Goal: Contribute content: Contribute content

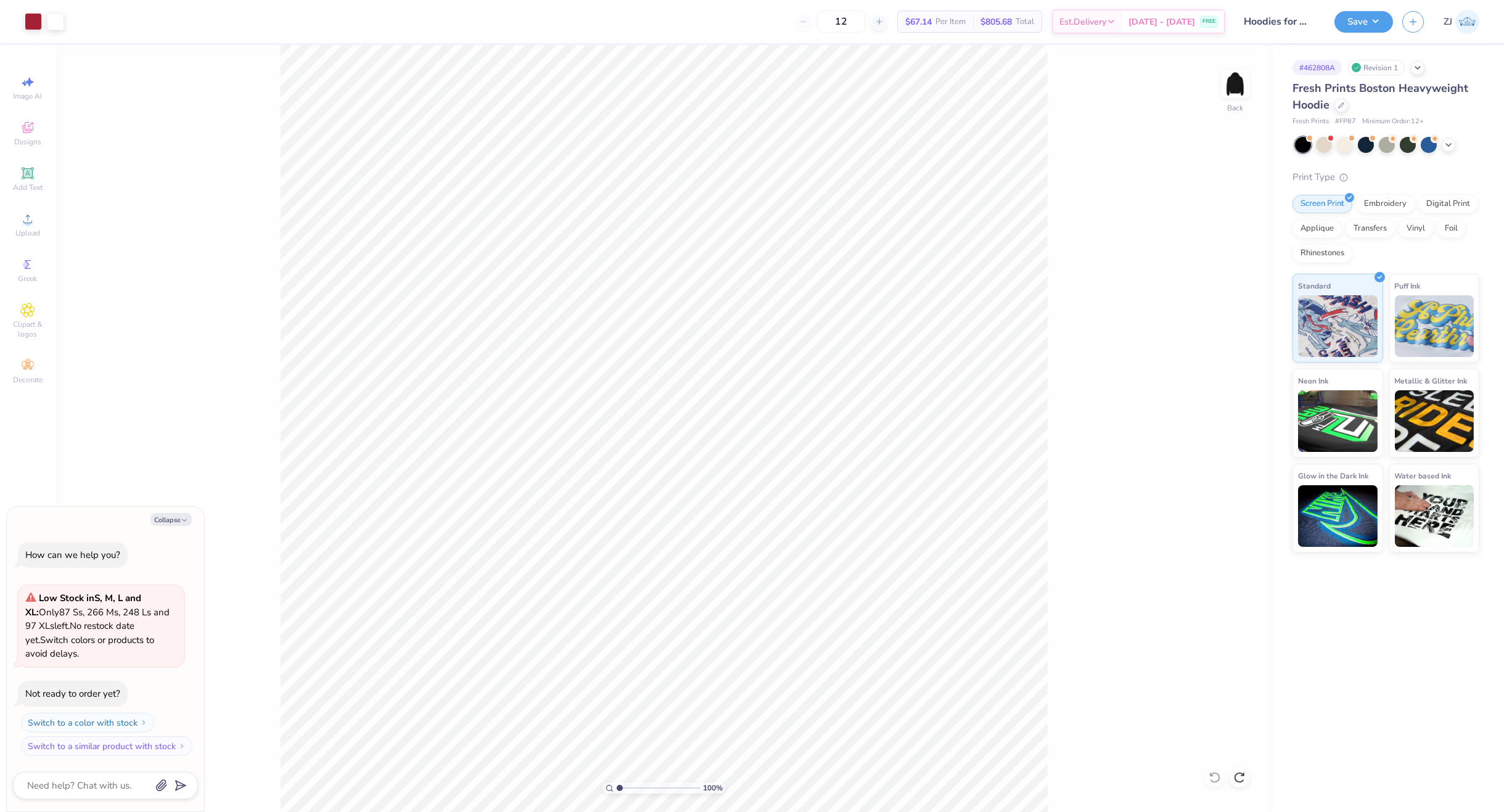
click at [1256, 80] on div "100 % Back" at bounding box center [664, 428] width 1217 height 767
click at [1238, 88] on img at bounding box center [1235, 83] width 50 height 50
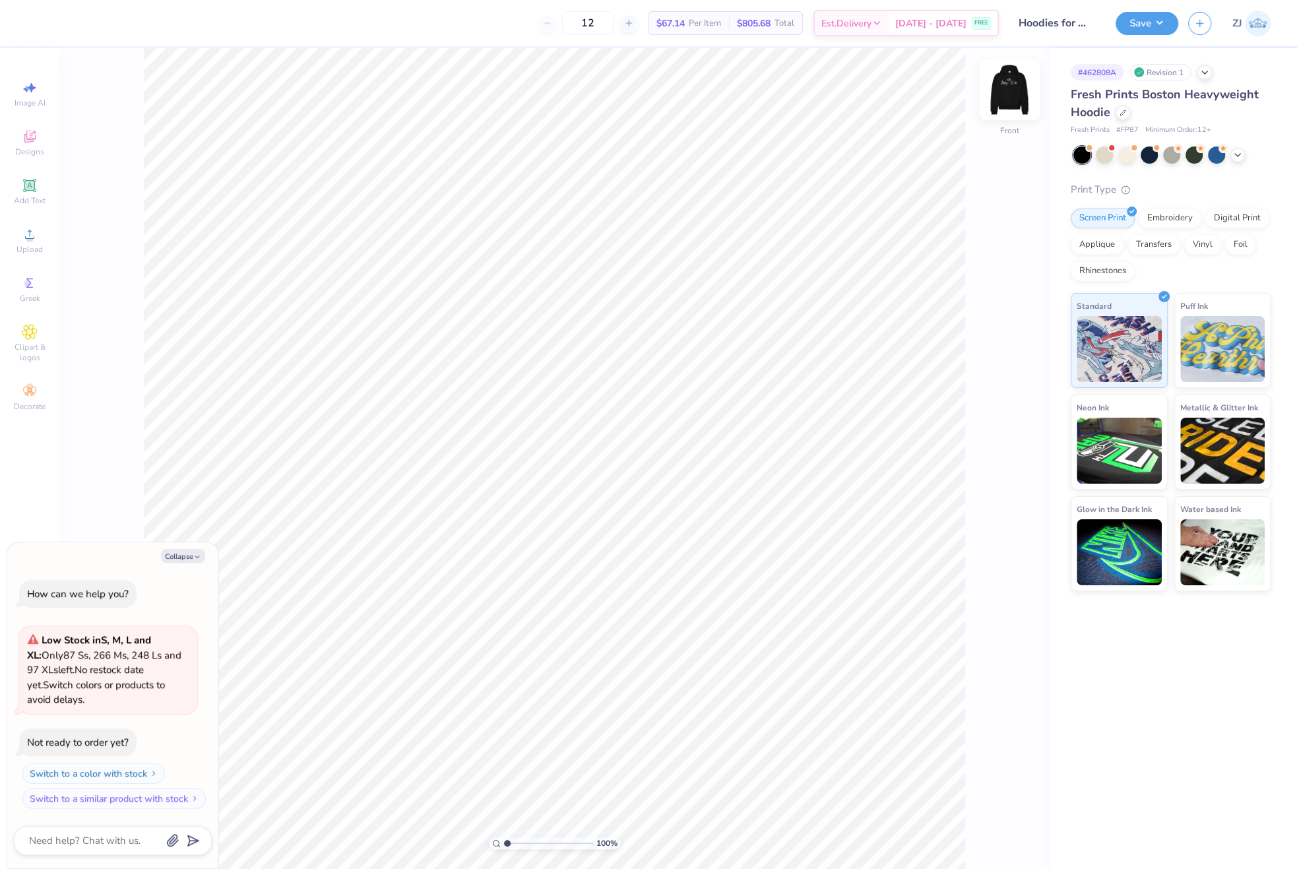
click at [1024, 89] on img at bounding box center [1009, 89] width 53 height 53
click at [28, 224] on div "Upload" at bounding box center [30, 240] width 46 height 39
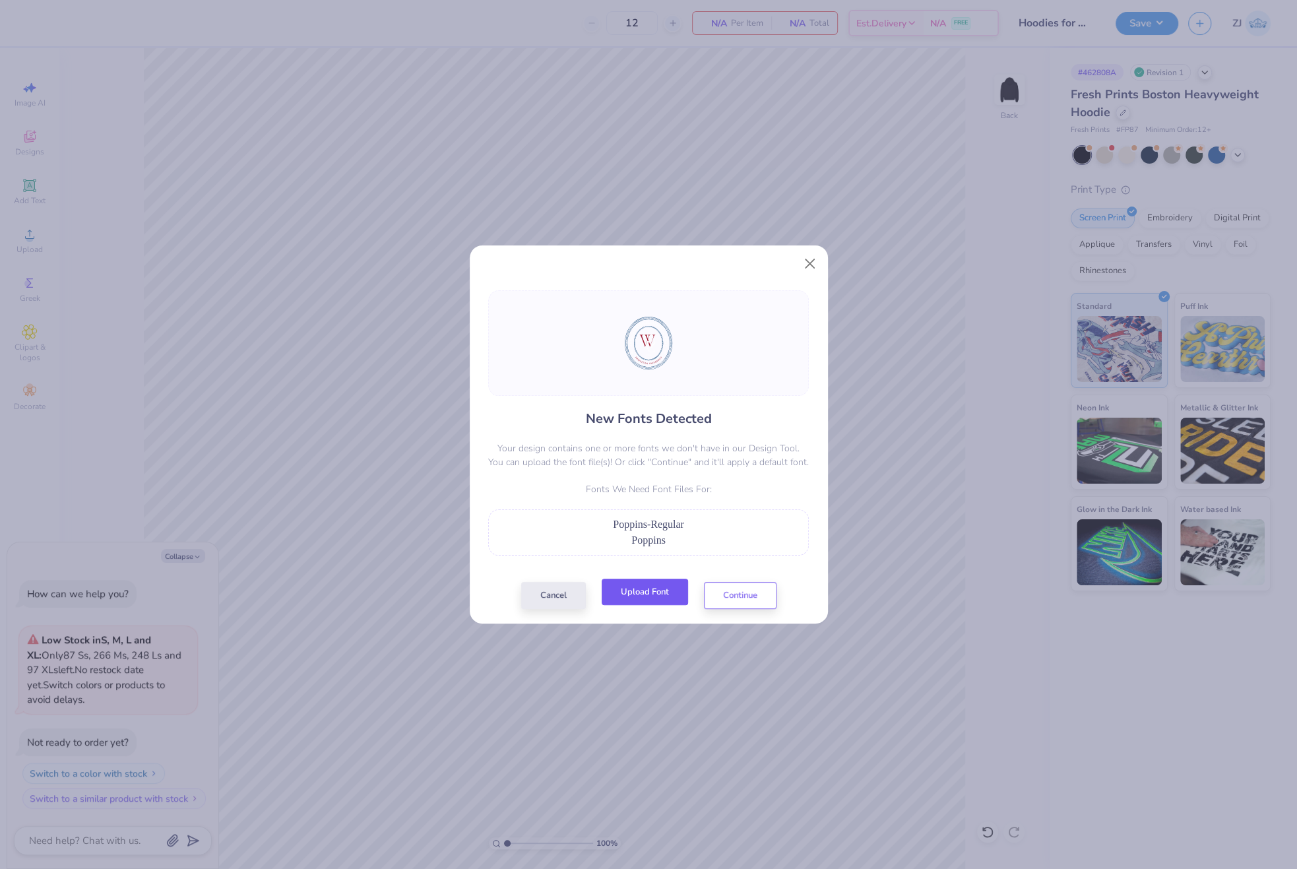
click at [659, 593] on button "Upload Font" at bounding box center [645, 592] width 86 height 27
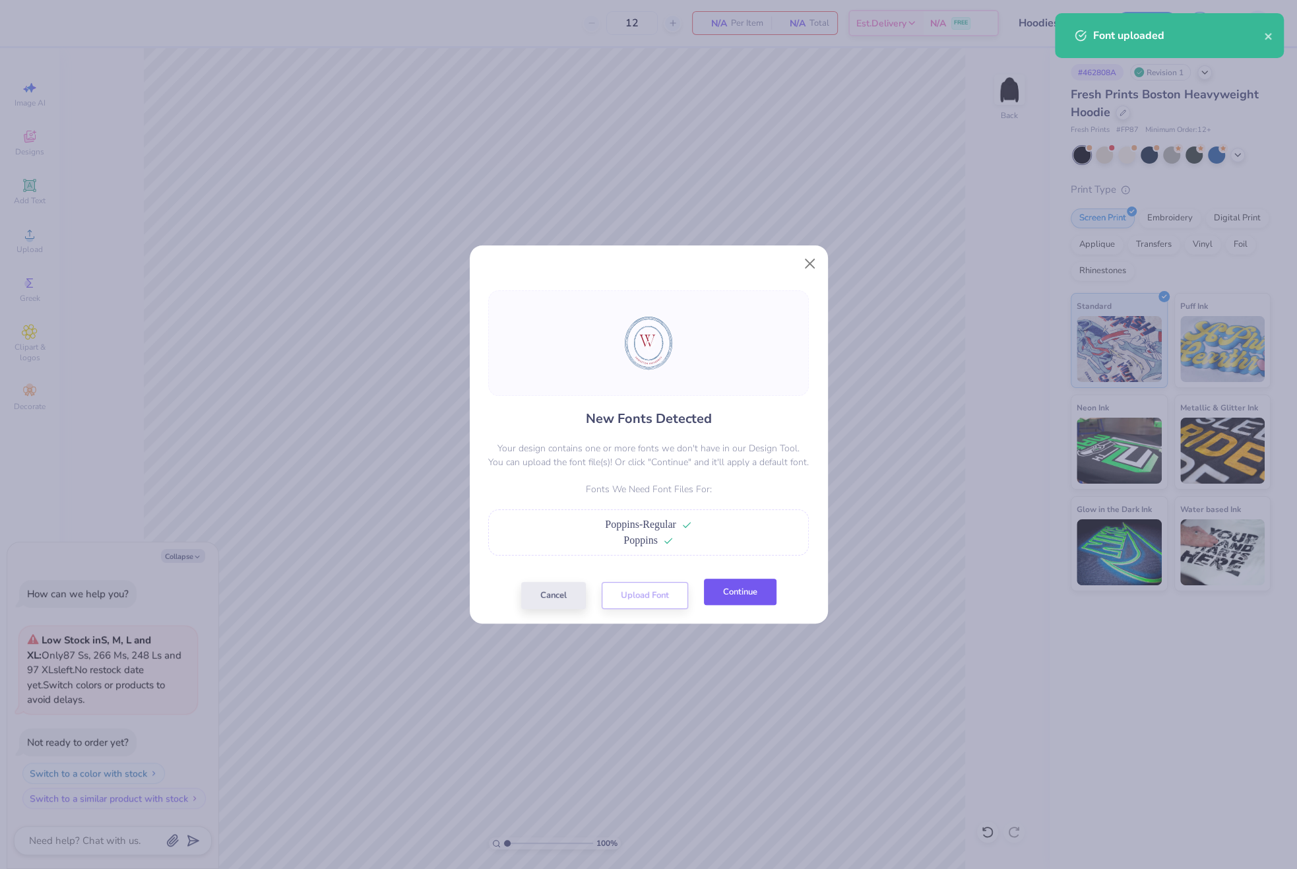
click at [735, 596] on button "Continue" at bounding box center [740, 592] width 73 height 27
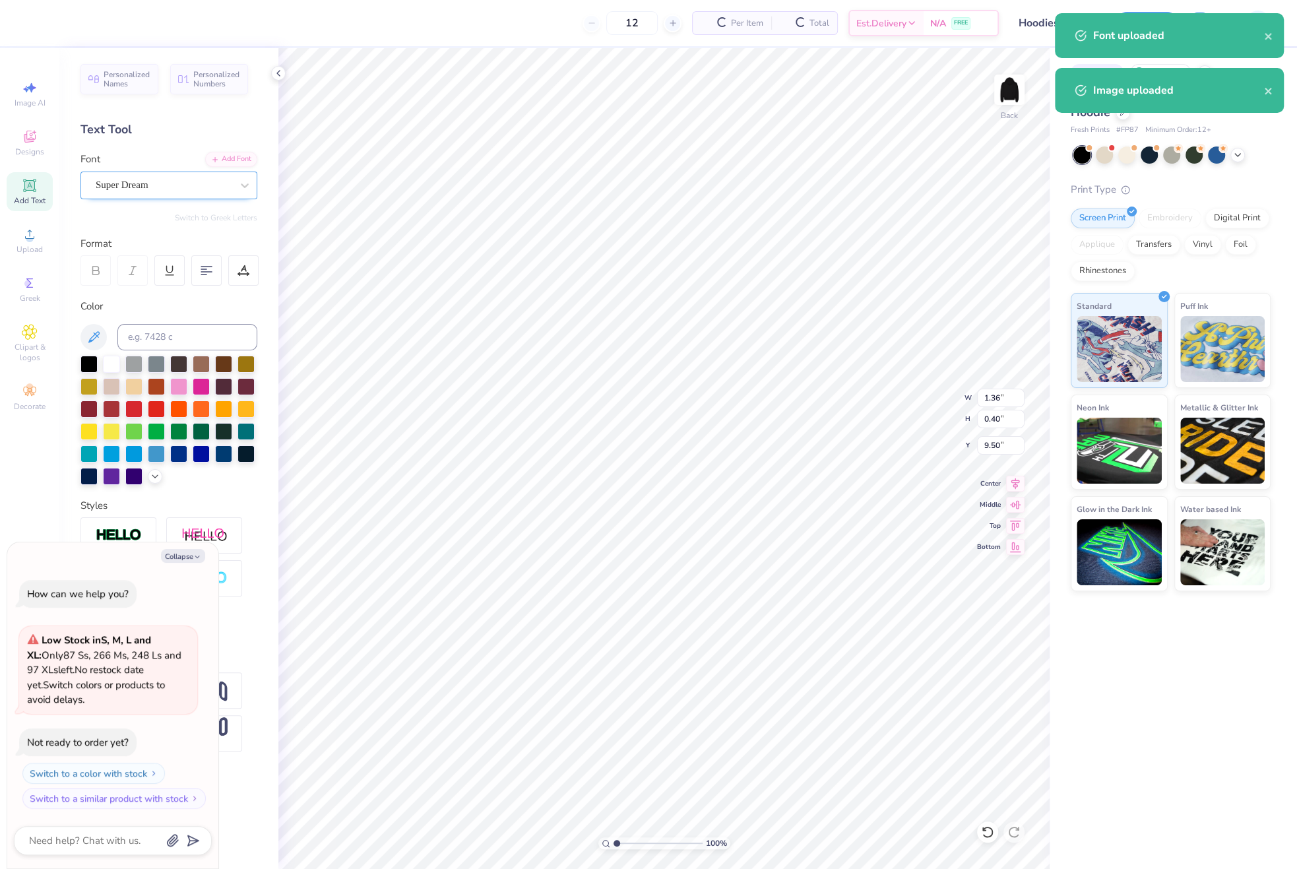
click at [118, 191] on div "Super Dream" at bounding box center [163, 185] width 139 height 20
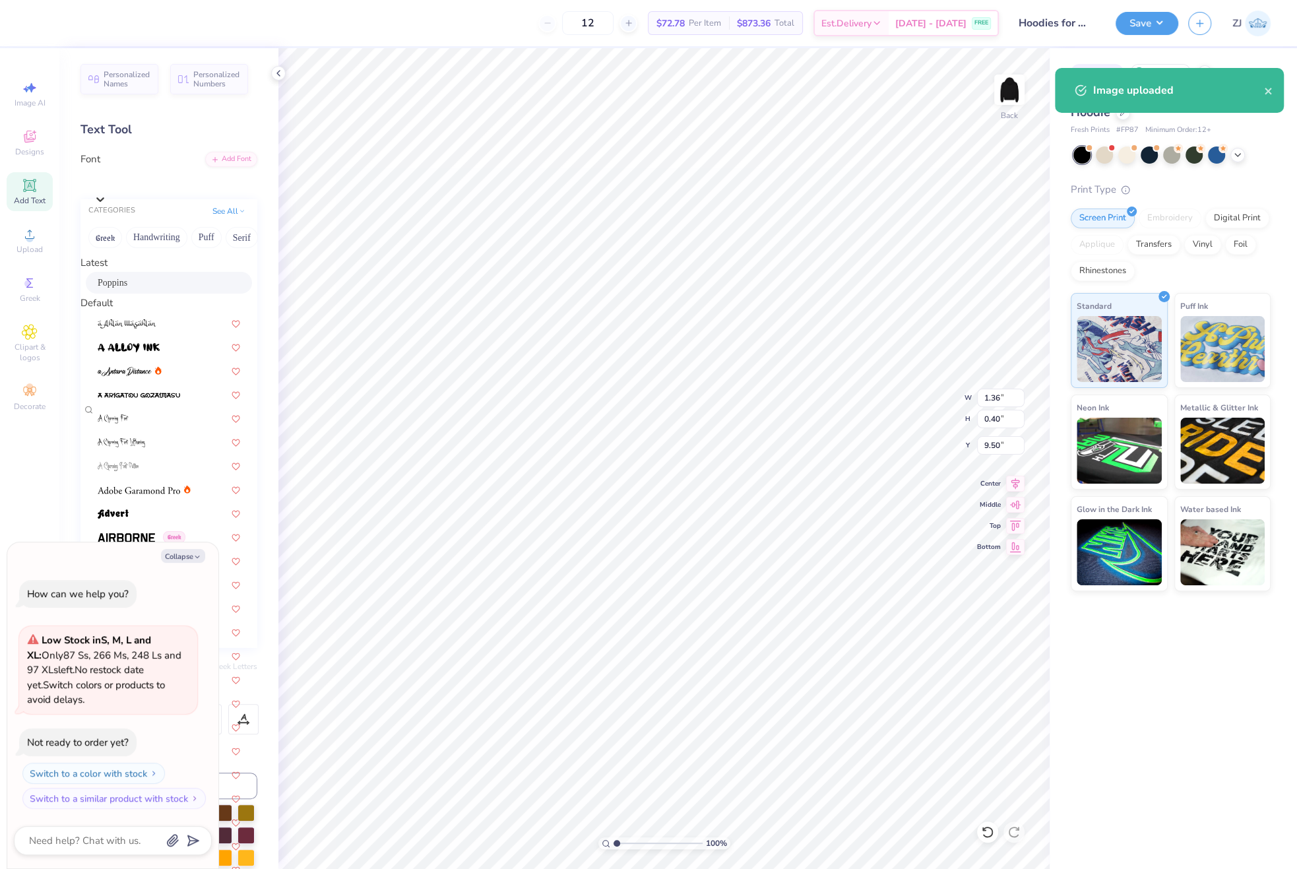
click at [142, 284] on div "Poppins" at bounding box center [169, 283] width 142 height 14
type textarea "x"
type input "1.31"
type input "0.39"
type input "9.53"
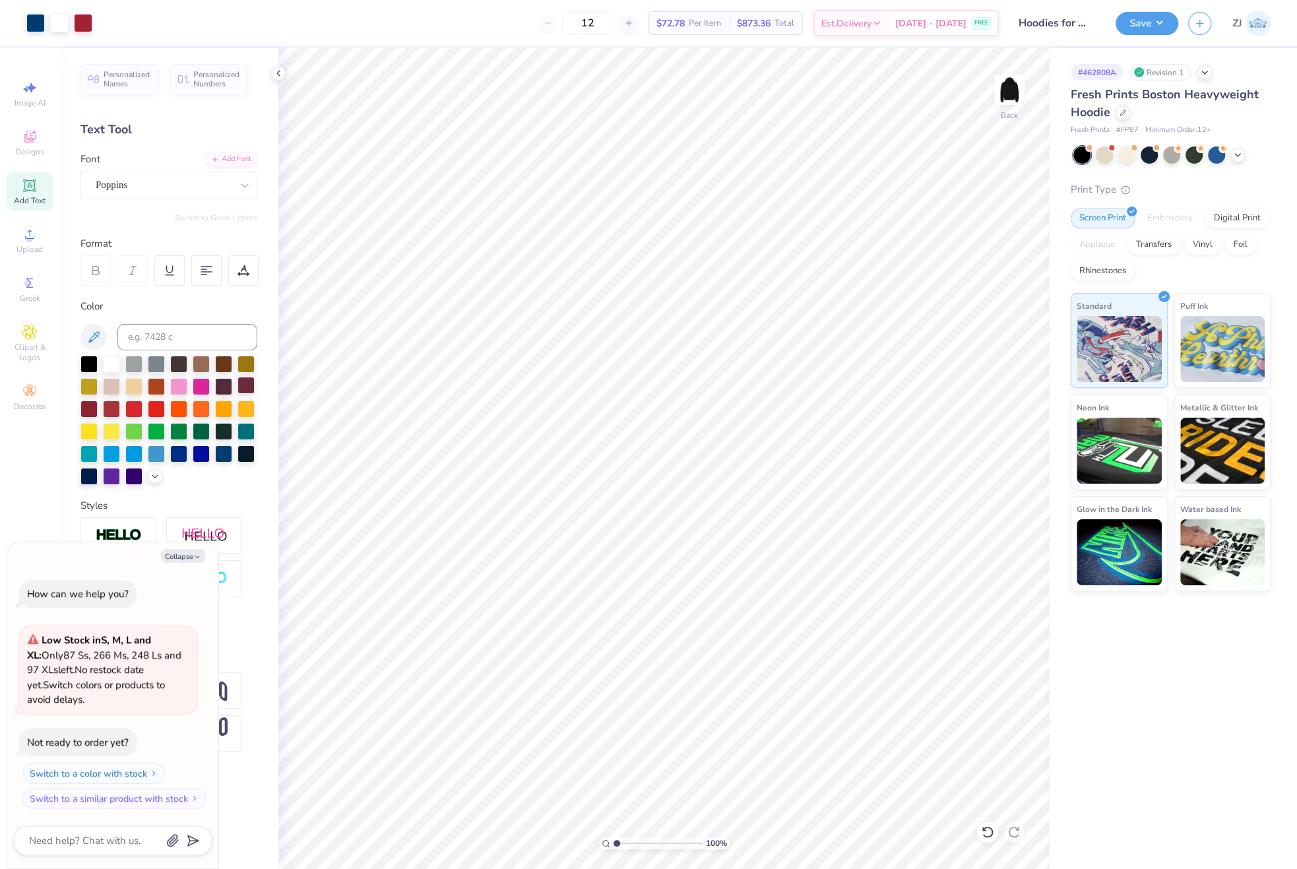
type textarea "x"
click at [991, 422] on input "12.42" at bounding box center [1000, 419] width 47 height 18
type input "6"
type textarea "x"
type input "5.39"
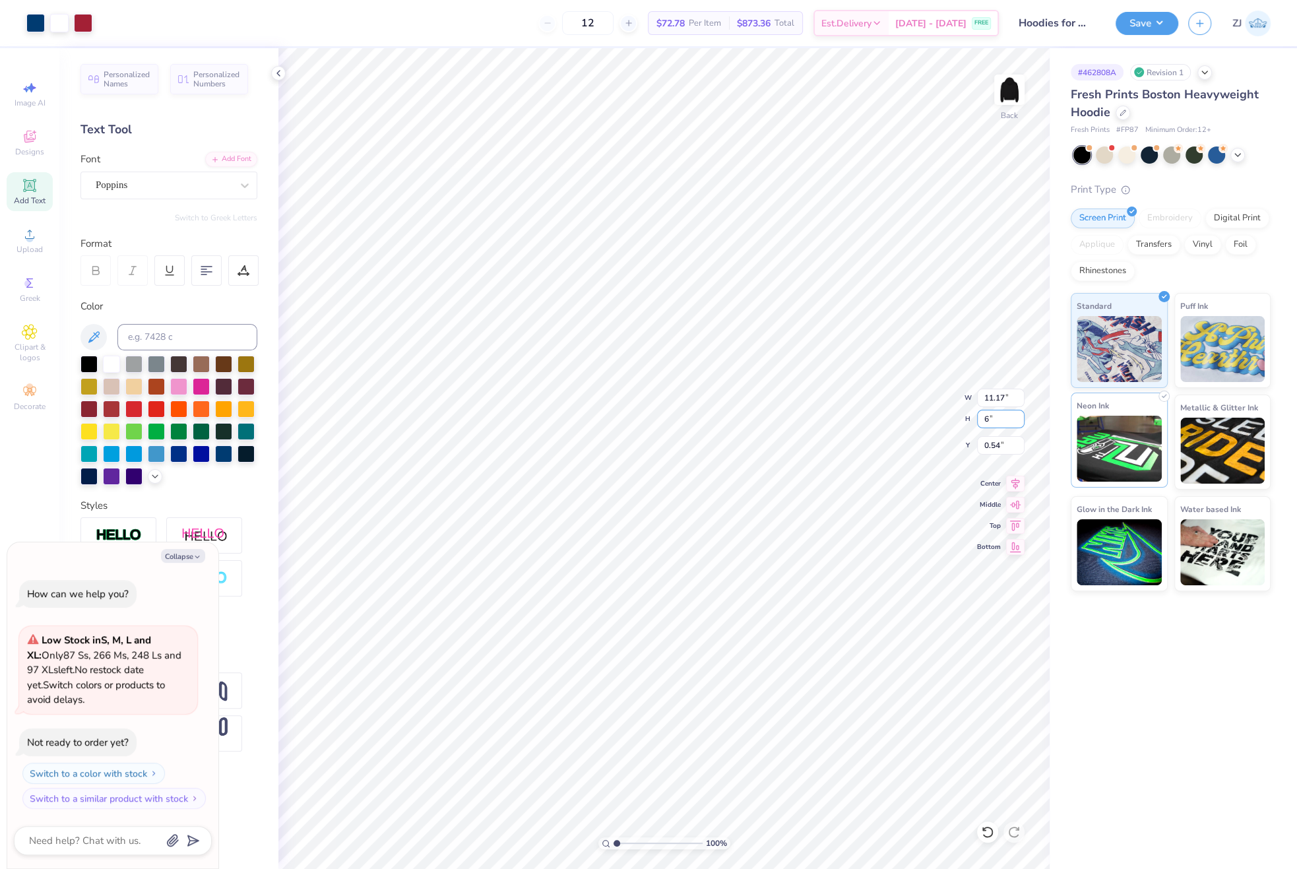
type input "6.00"
type input "3.75"
type textarea "x"
click at [1009, 444] on input "3.75" at bounding box center [1000, 445] width 47 height 18
type input "3"
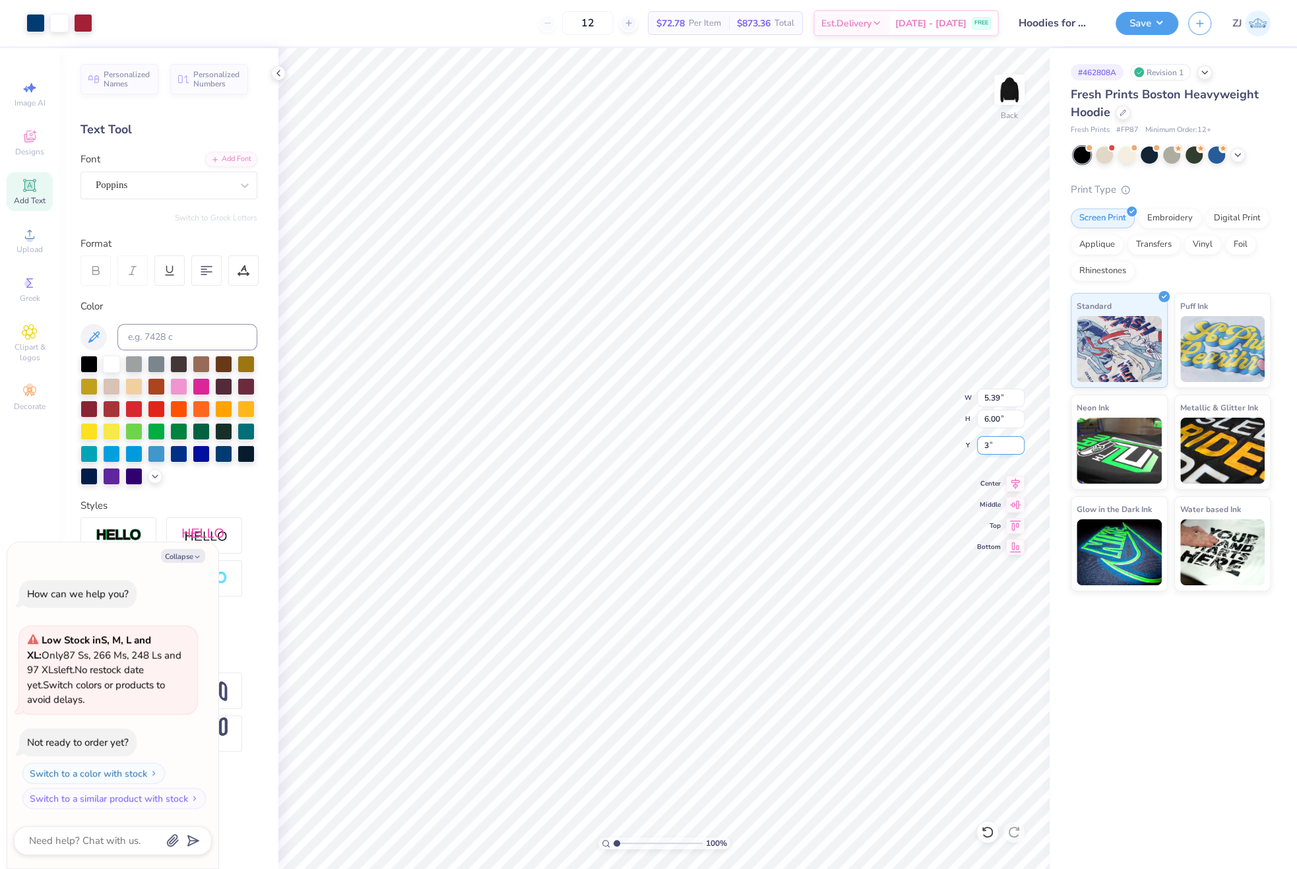
type textarea "x"
type input "3.00"
click at [930, 404] on div "100 % Back W 5.39 5.39 " H 6.00 6.00 " Y 3.00 3.00 " Center Middle Top Bottom" at bounding box center [663, 458] width 771 height 821
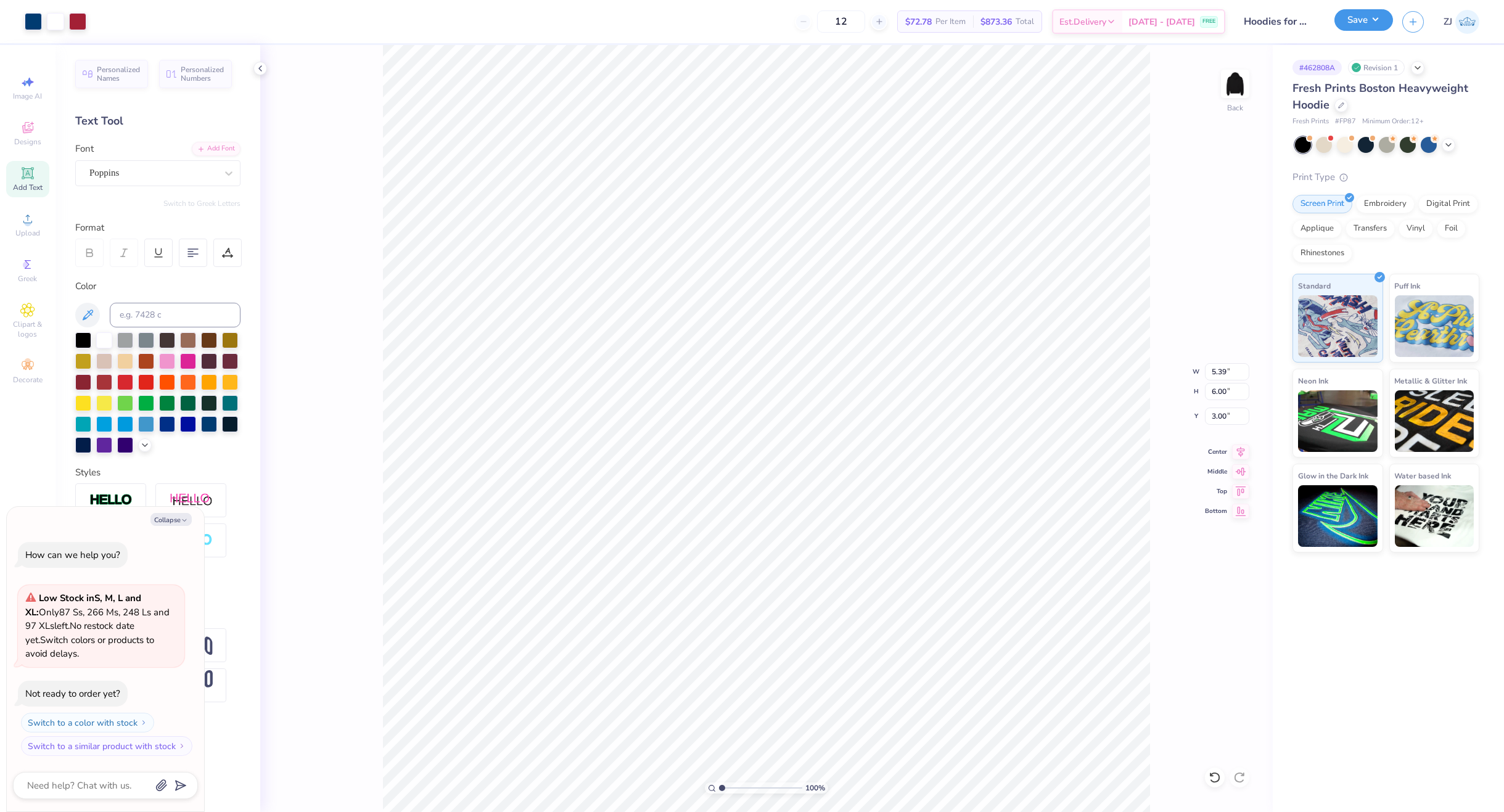
click at [1347, 25] on button "Save" at bounding box center [1363, 20] width 59 height 21
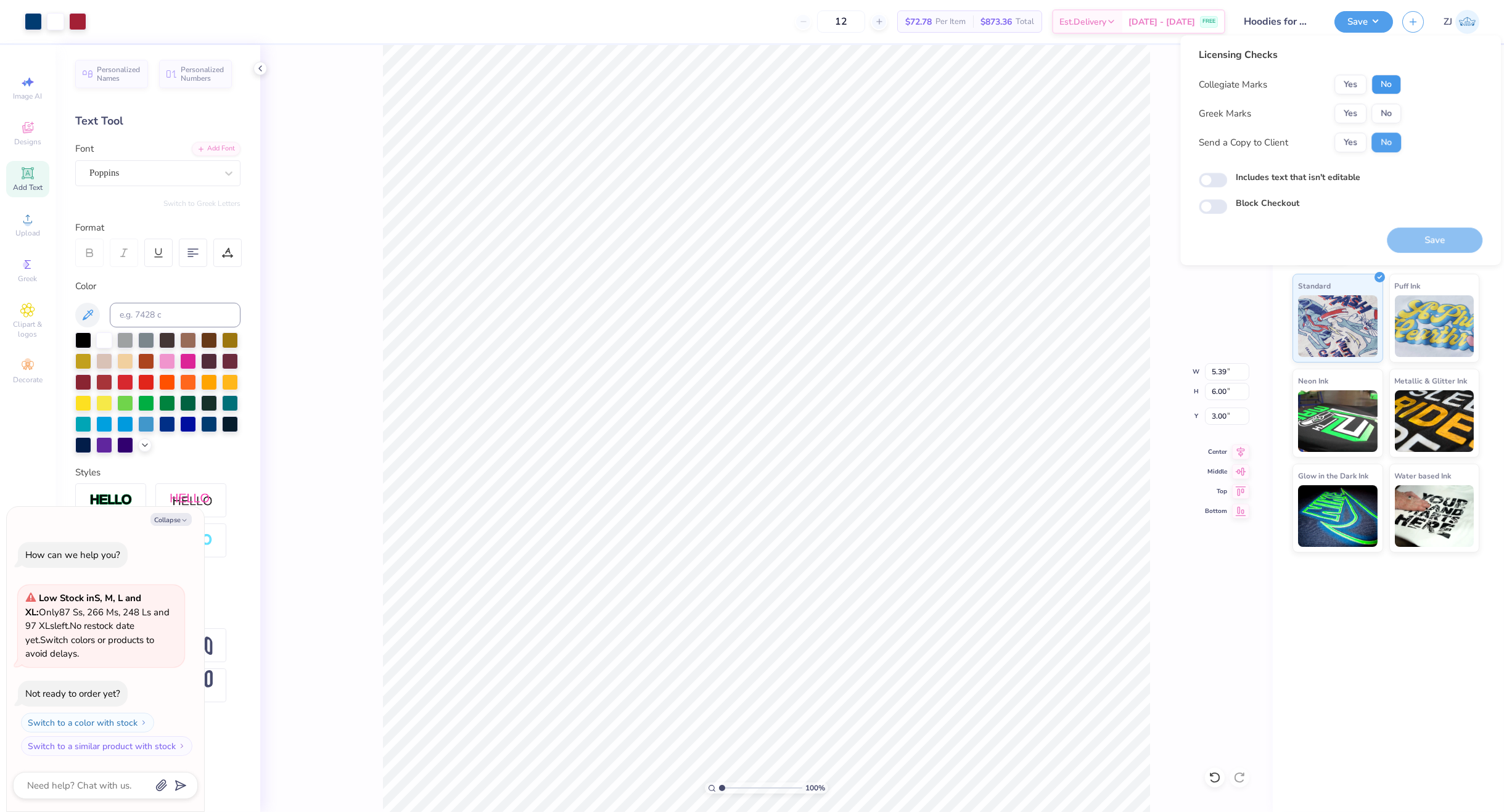
click at [1385, 80] on button "No" at bounding box center [1386, 84] width 30 height 20
click at [1388, 107] on button "No" at bounding box center [1386, 113] width 30 height 20
type textarea "x"
click at [1217, 178] on input "Includes text that isn't editable" at bounding box center [1212, 180] width 28 height 15
checkbox input "true"
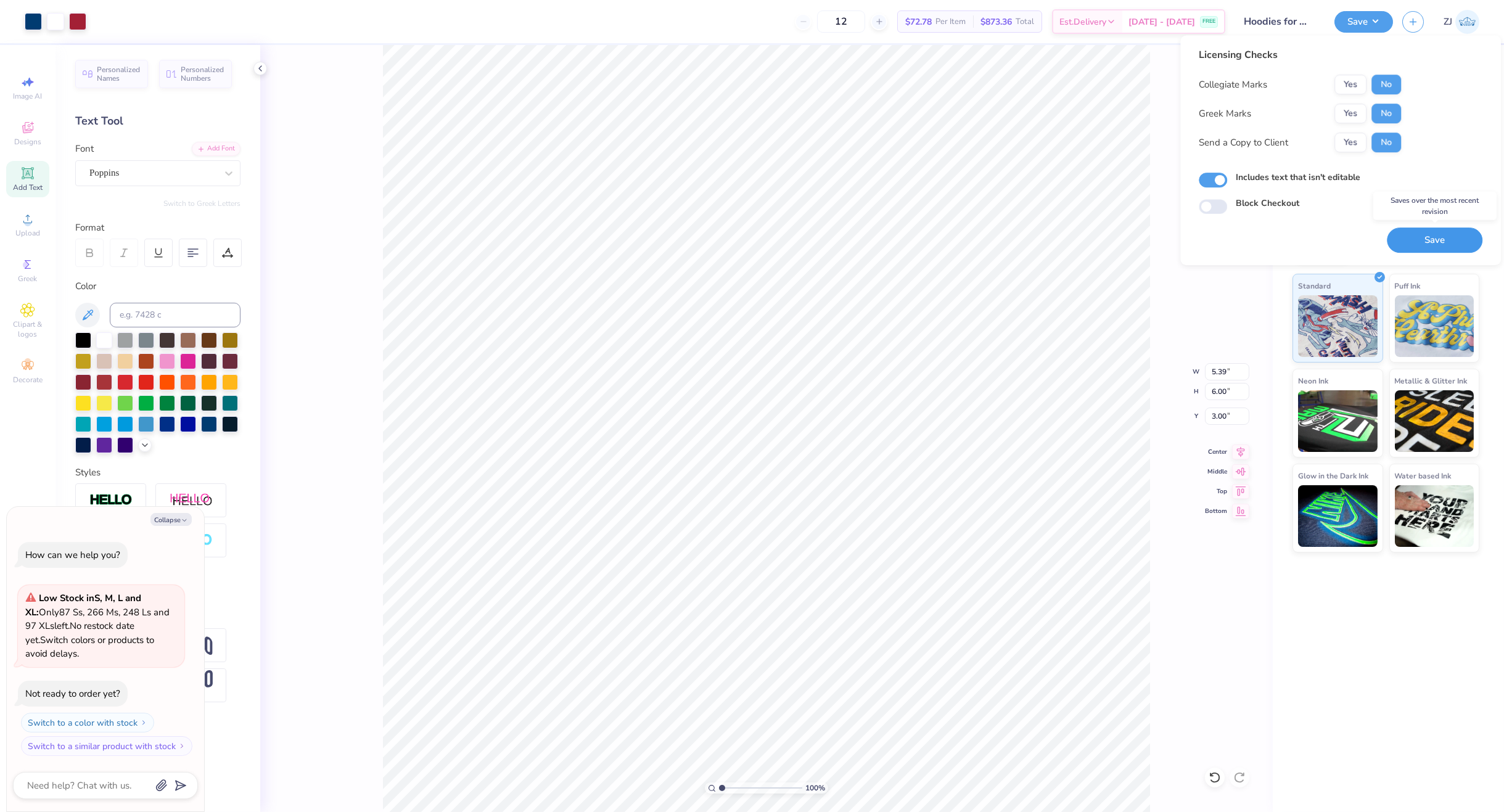
click at [1440, 232] on button "Save" at bounding box center [1435, 239] width 95 height 25
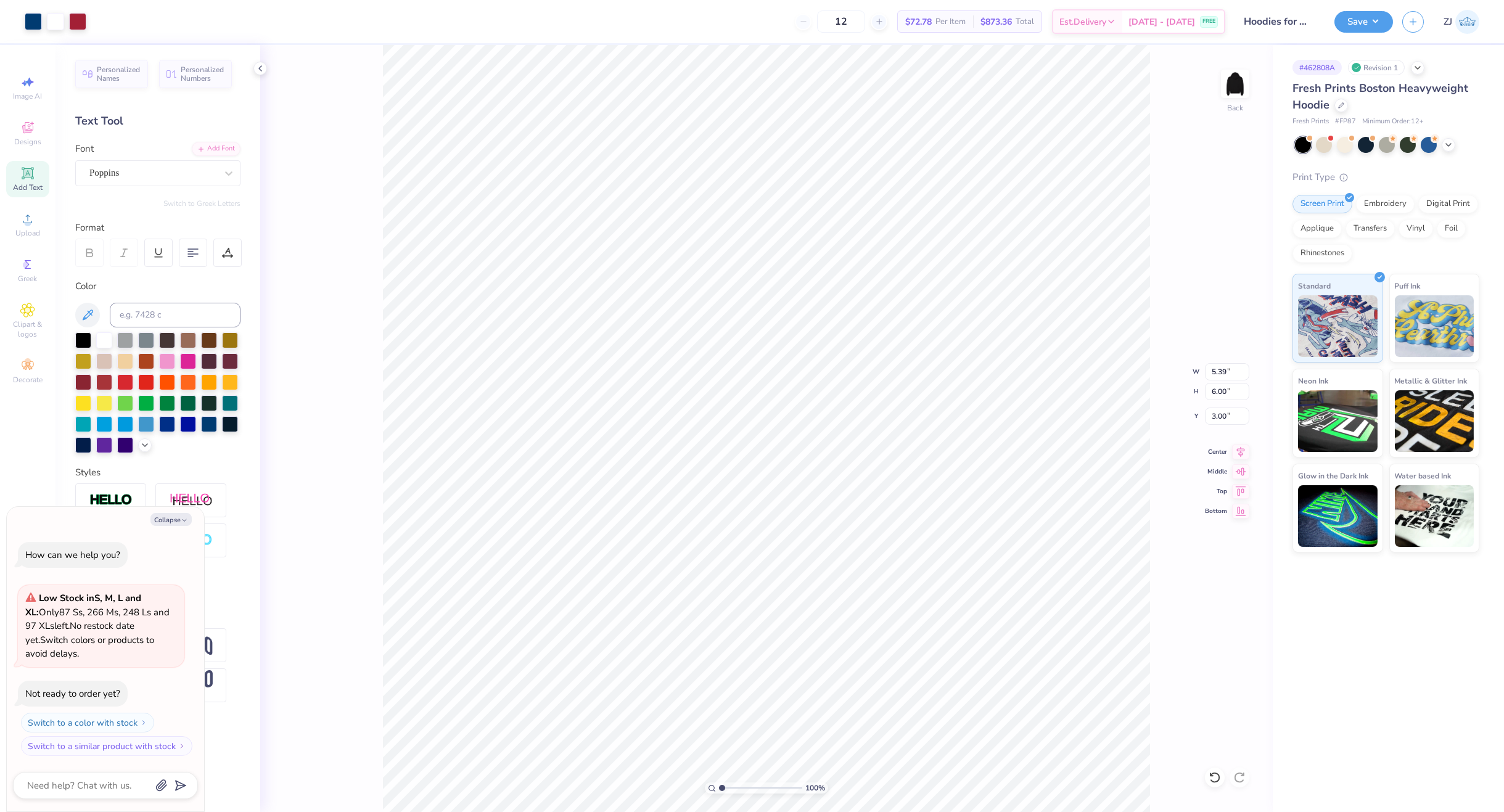
type textarea "x"
click at [742, 787] on input "range" at bounding box center [760, 788] width 83 height 11
type input "1.95"
click at [729, 788] on input "range" at bounding box center [760, 788] width 83 height 11
click at [24, 21] on div at bounding box center [33, 21] width 17 height 17
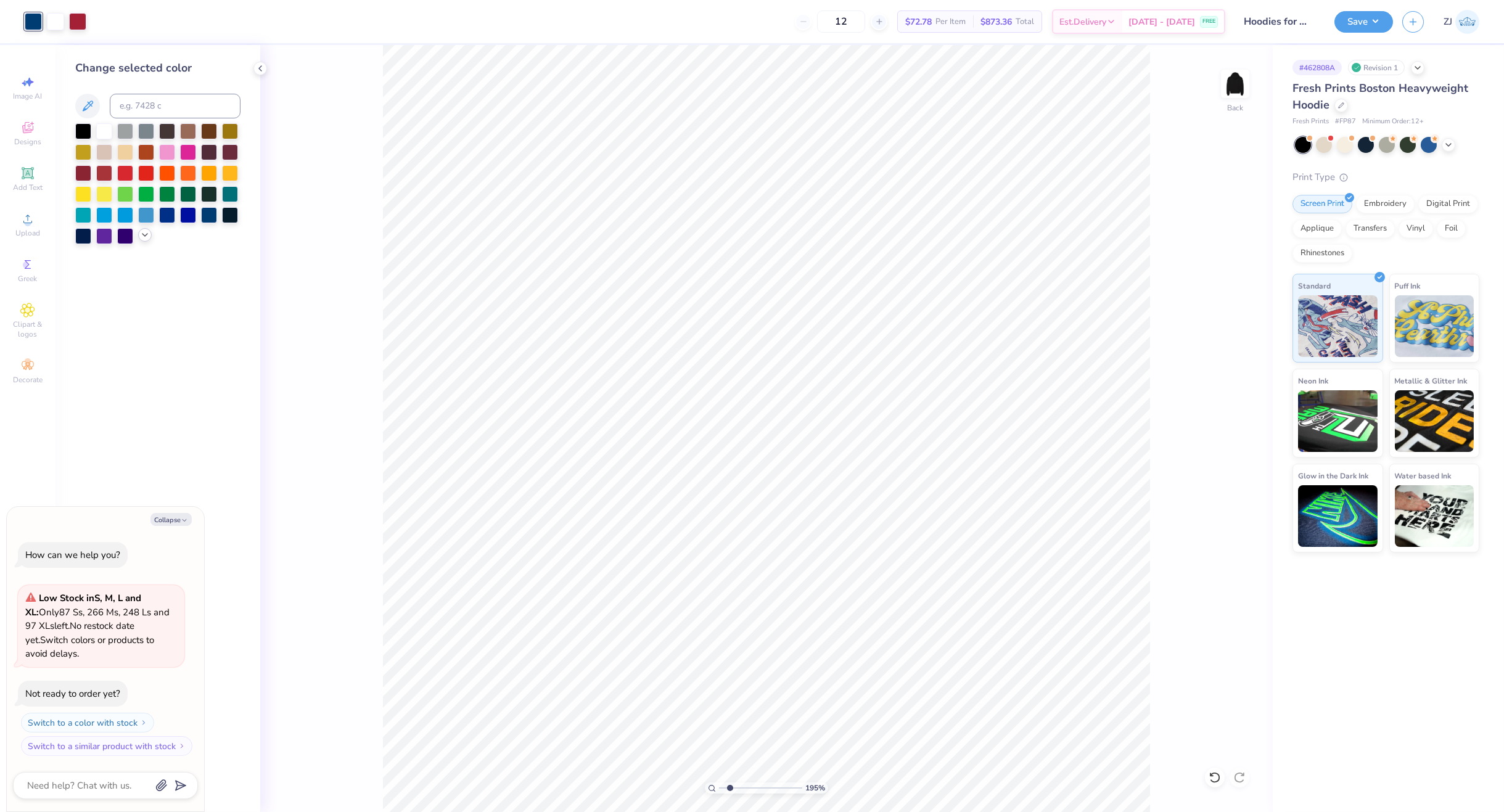
click at [147, 236] on icon at bounding box center [145, 235] width 10 height 10
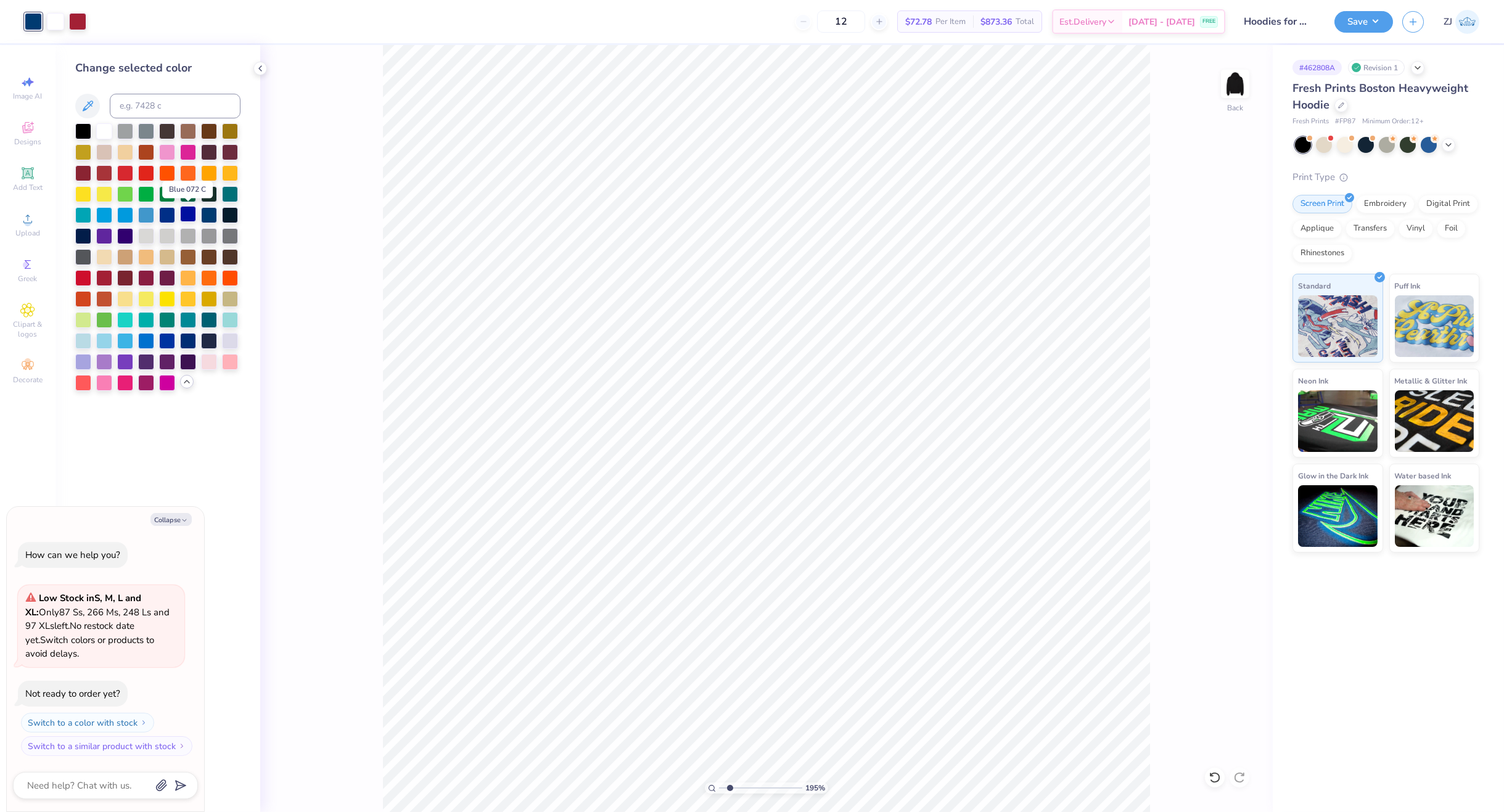
click at [188, 217] on div at bounding box center [188, 213] width 16 height 16
click at [168, 215] on div at bounding box center [166, 213] width 16 height 16
click at [164, 338] on div at bounding box center [166, 339] width 16 height 16
click at [149, 340] on div at bounding box center [146, 339] width 16 height 16
click at [36, 24] on div at bounding box center [33, 21] width 17 height 17
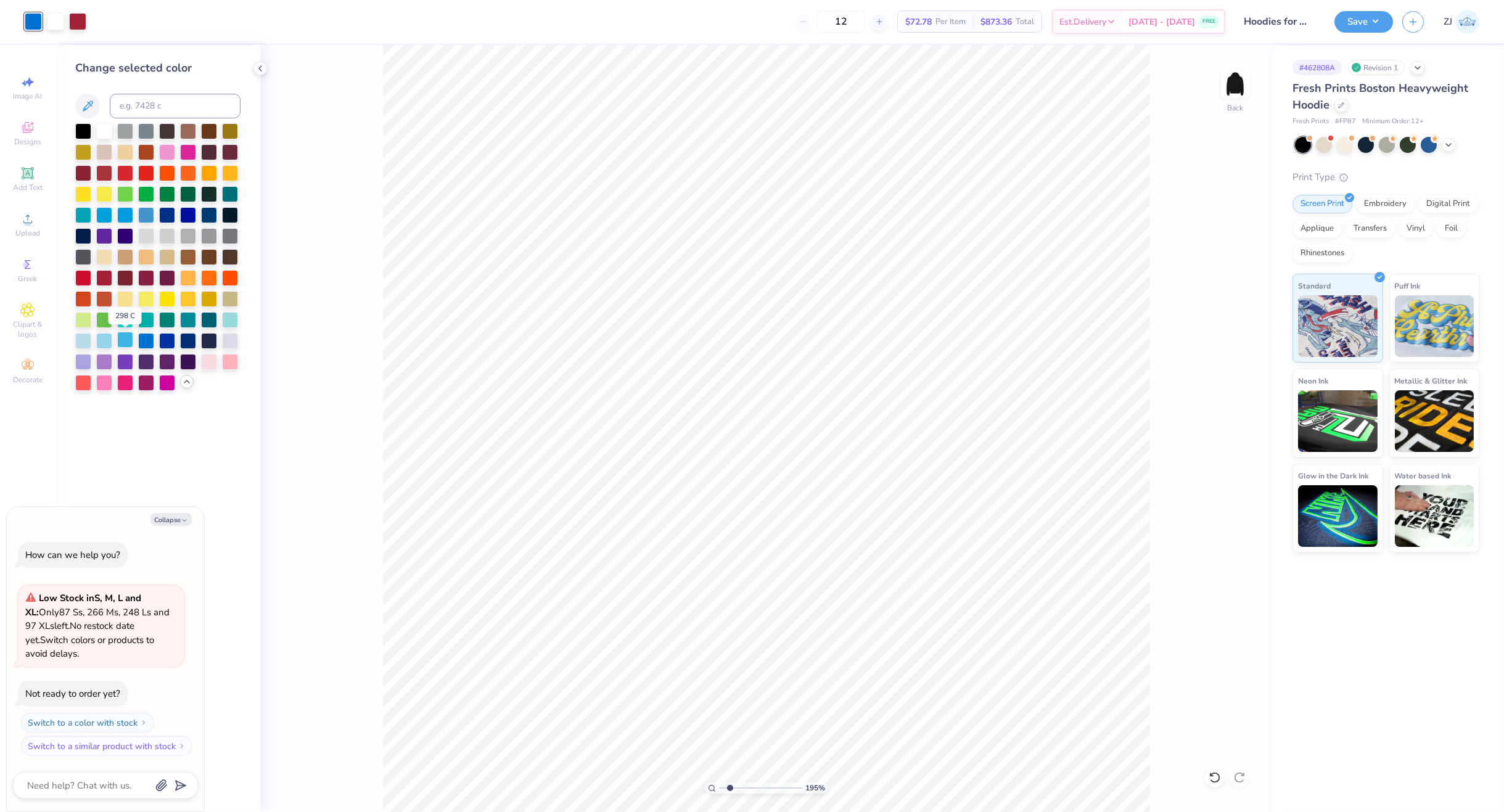
click at [128, 340] on div at bounding box center [124, 339] width 16 height 16
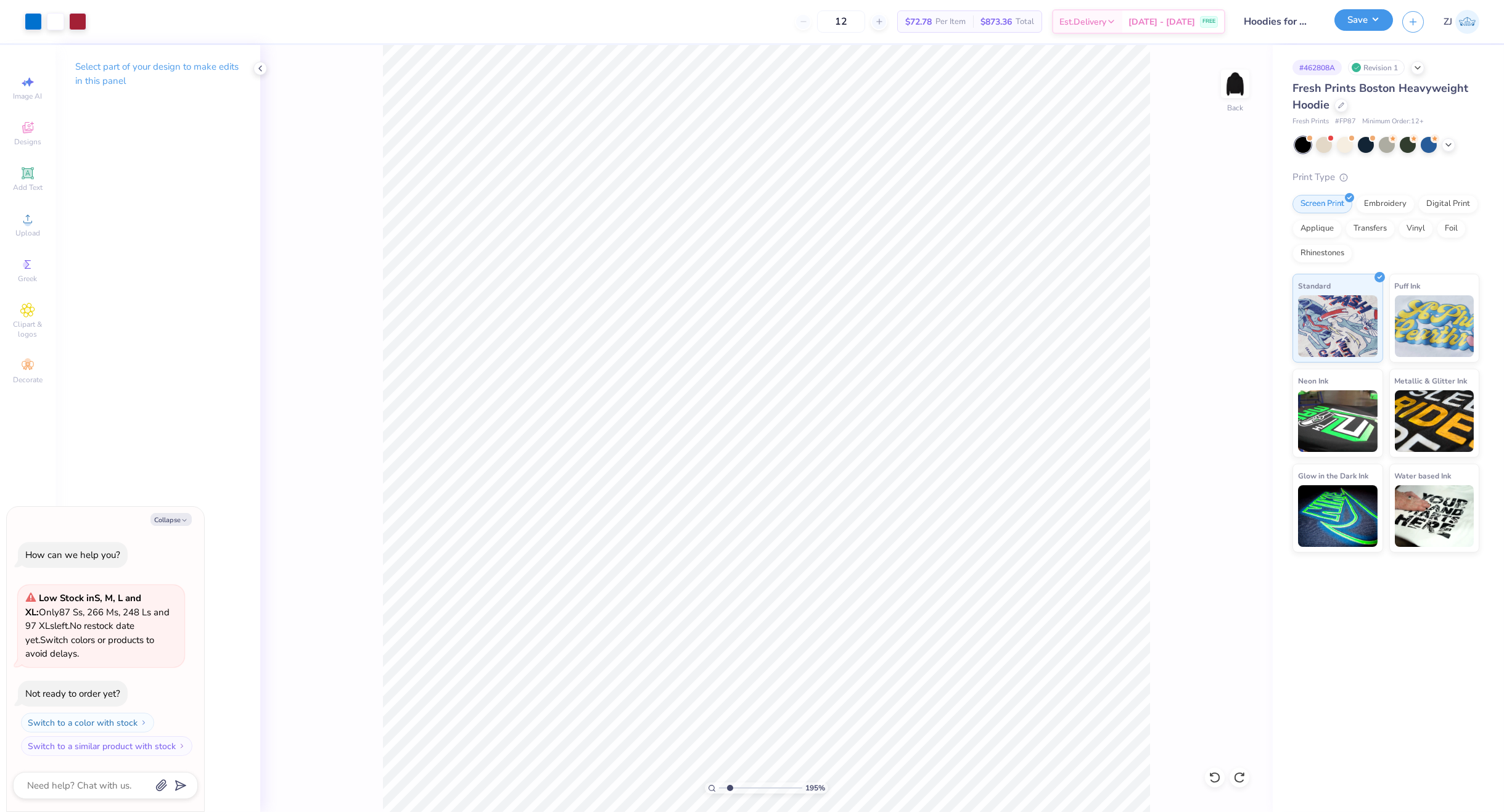
click at [1365, 28] on button "Save" at bounding box center [1363, 20] width 59 height 21
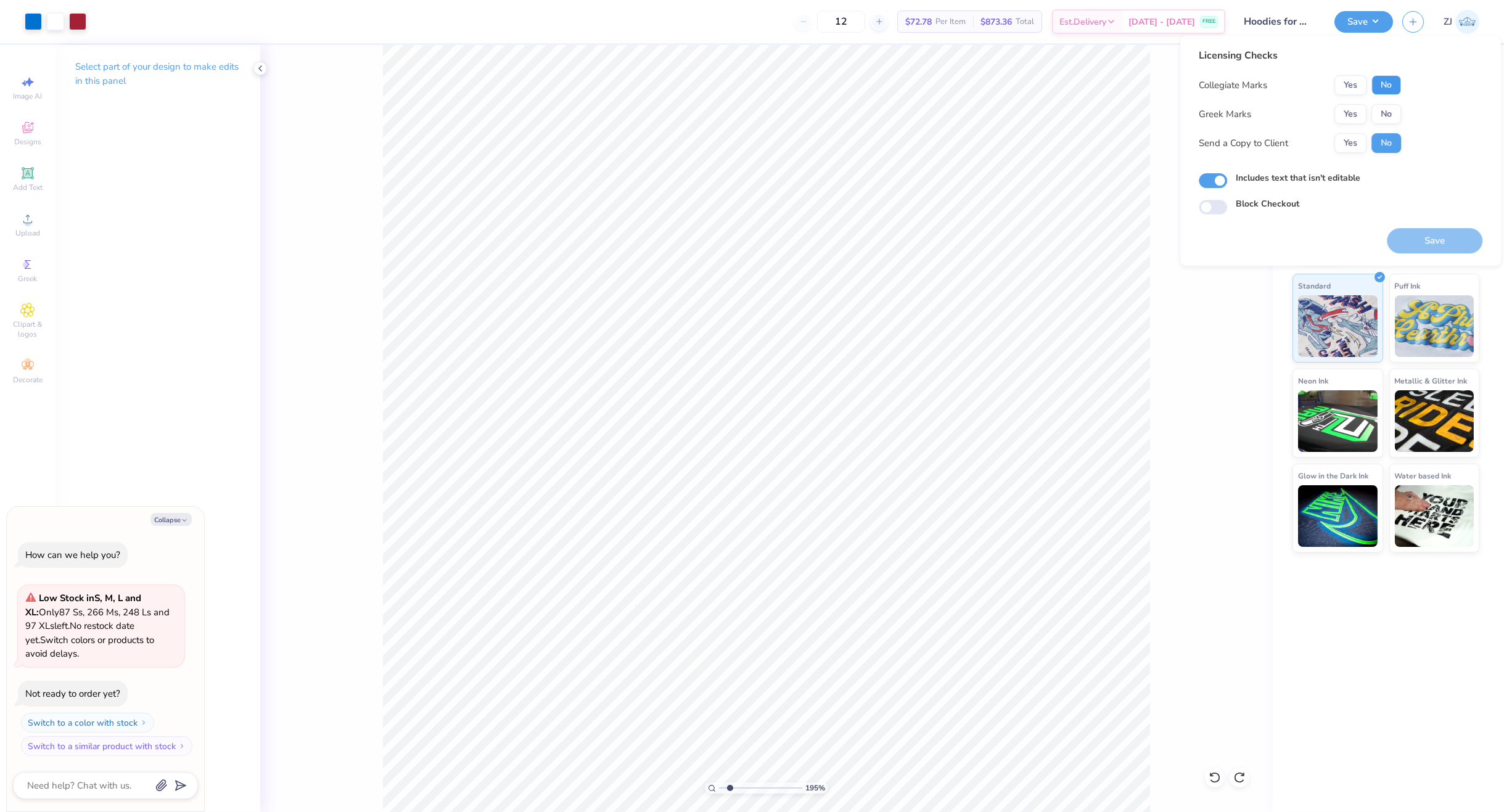
click at [1382, 78] on button "No" at bounding box center [1386, 84] width 30 height 20
click at [1387, 107] on button "No" at bounding box center [1386, 113] width 30 height 20
type textarea "x"
click at [1428, 233] on button "Save" at bounding box center [1435, 240] width 95 height 25
click at [712, 788] on icon at bounding box center [711, 788] width 8 height 8
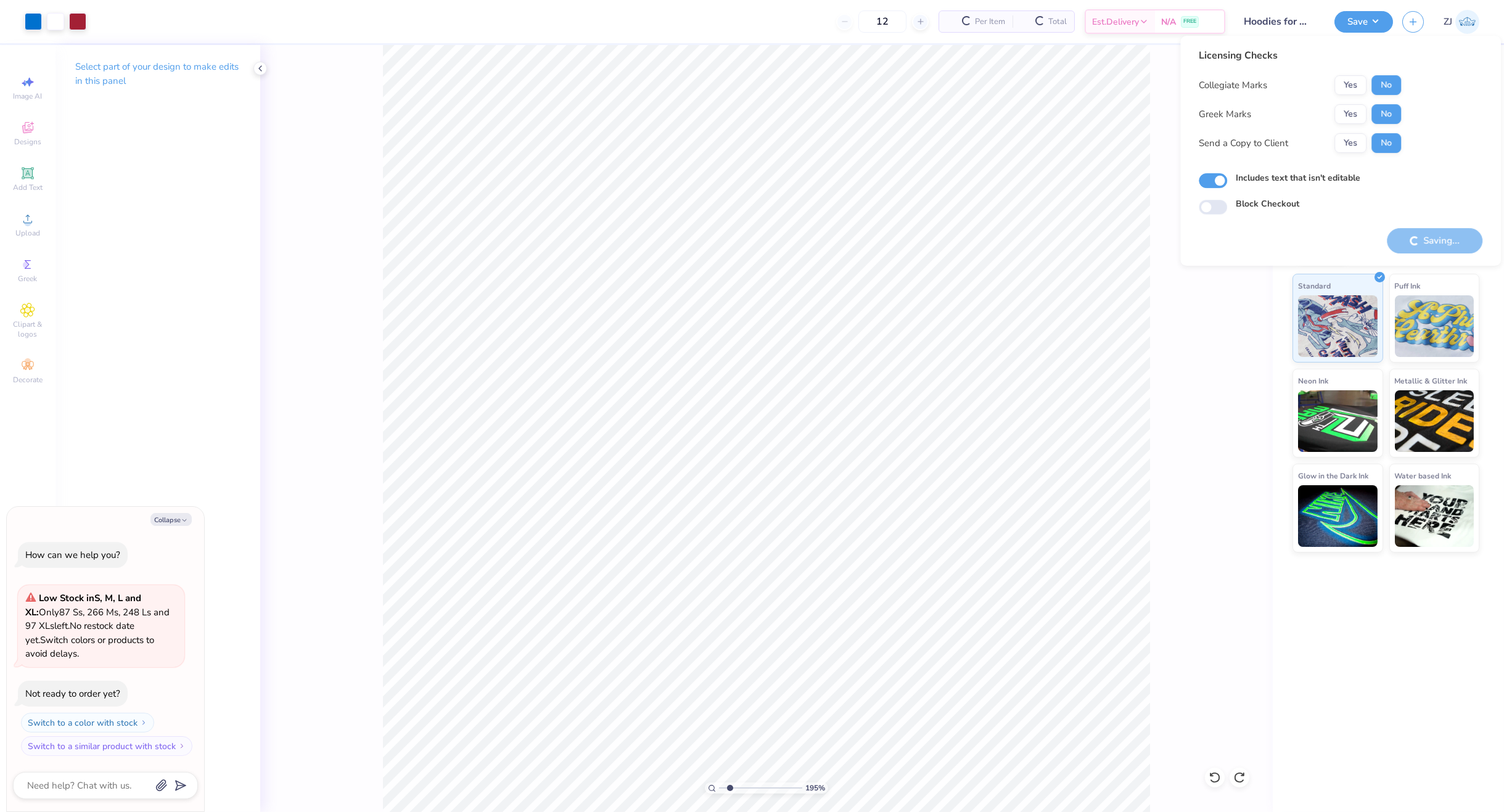
type input "1"
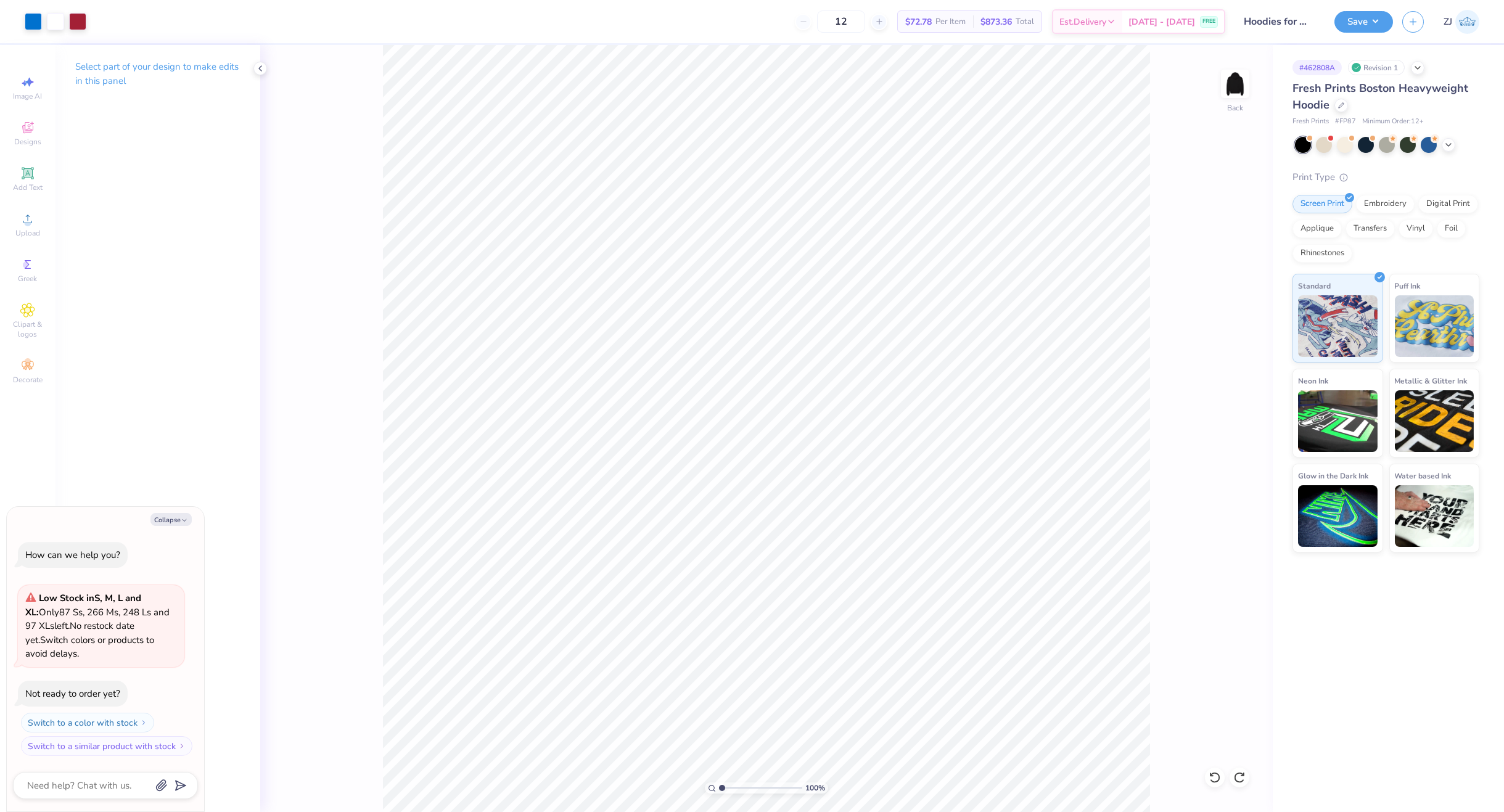
type textarea "x"
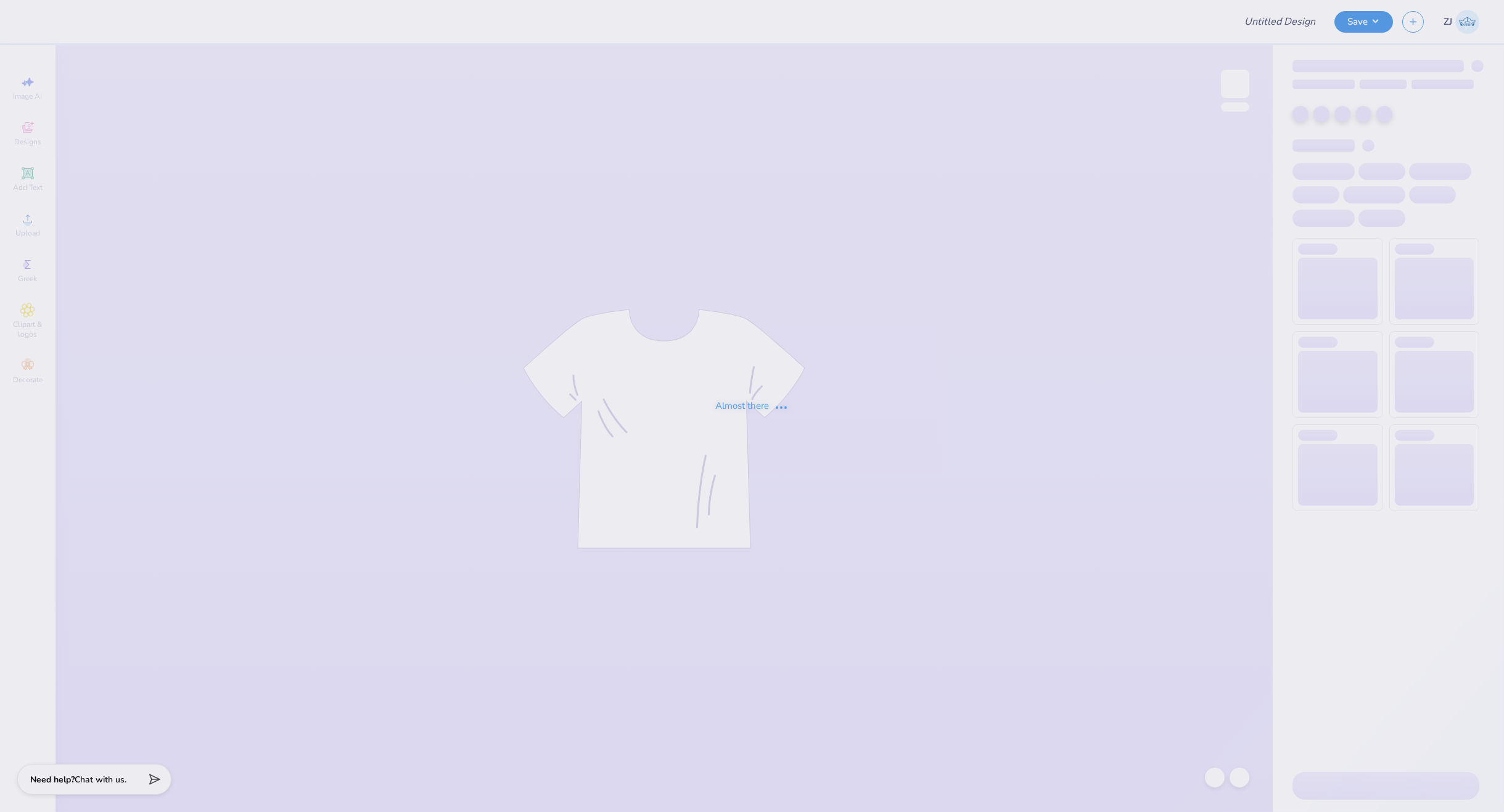
type input "Merch for Parents Weekend!"
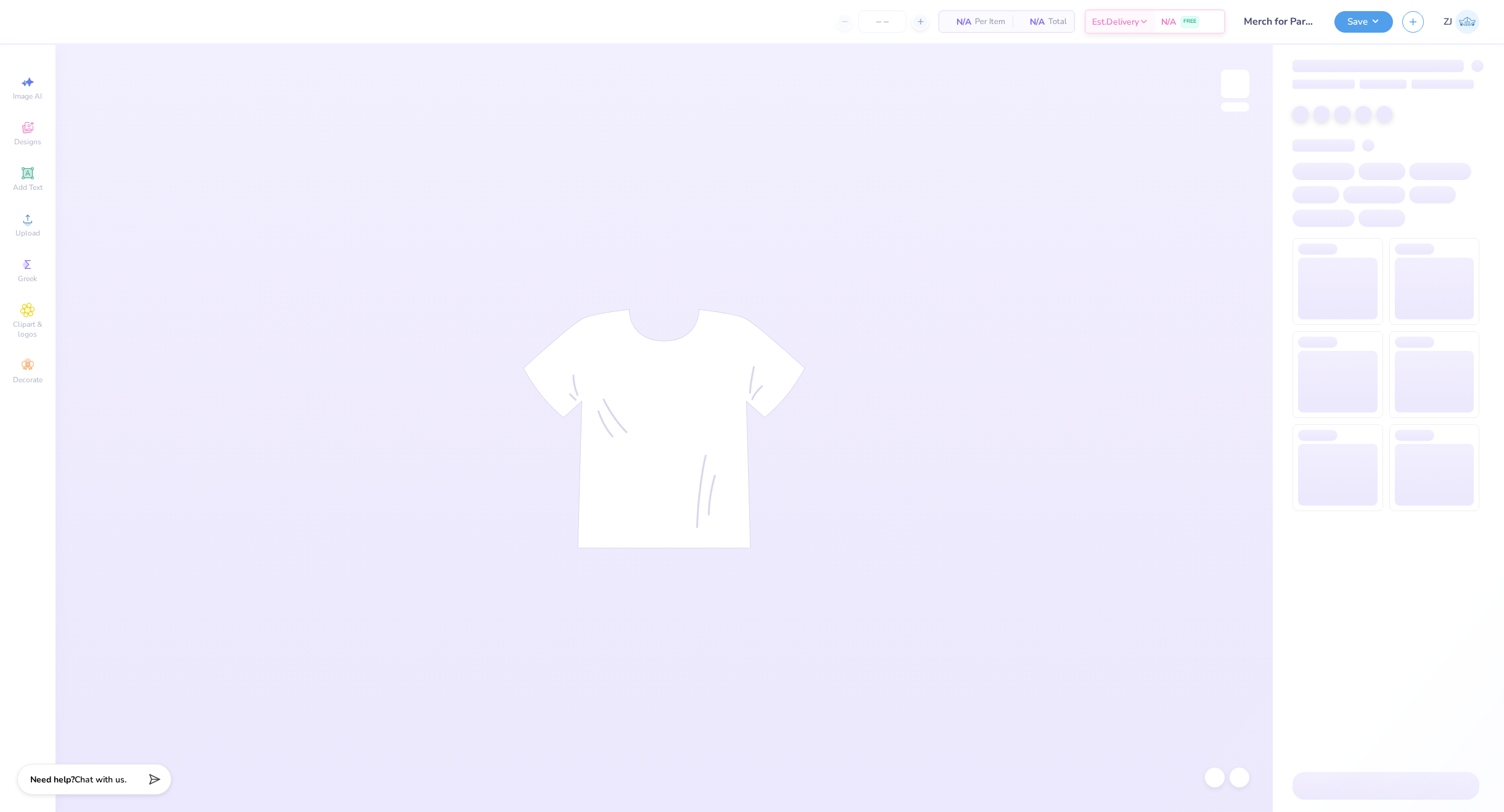
type input "50"
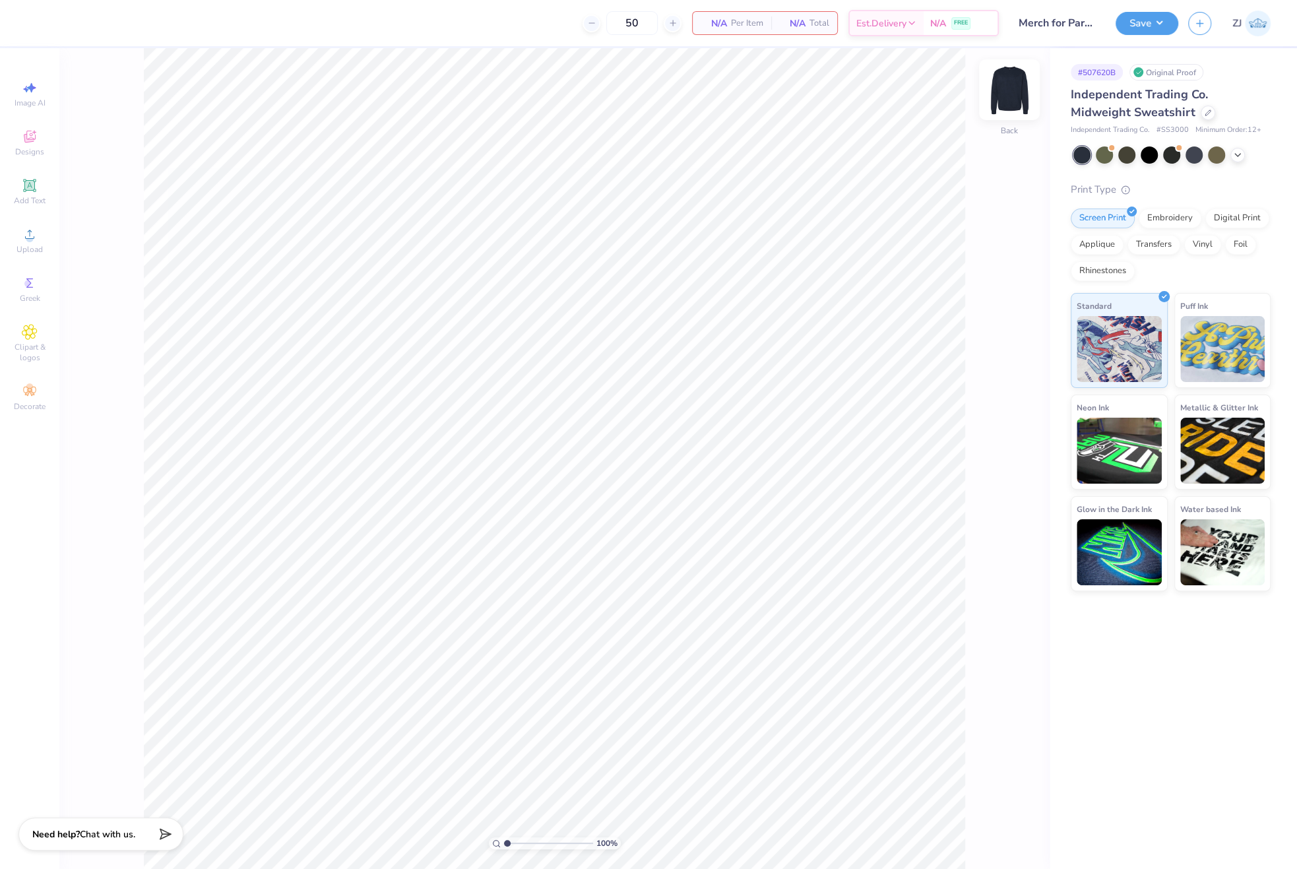
click at [1008, 87] on img at bounding box center [1009, 89] width 53 height 53
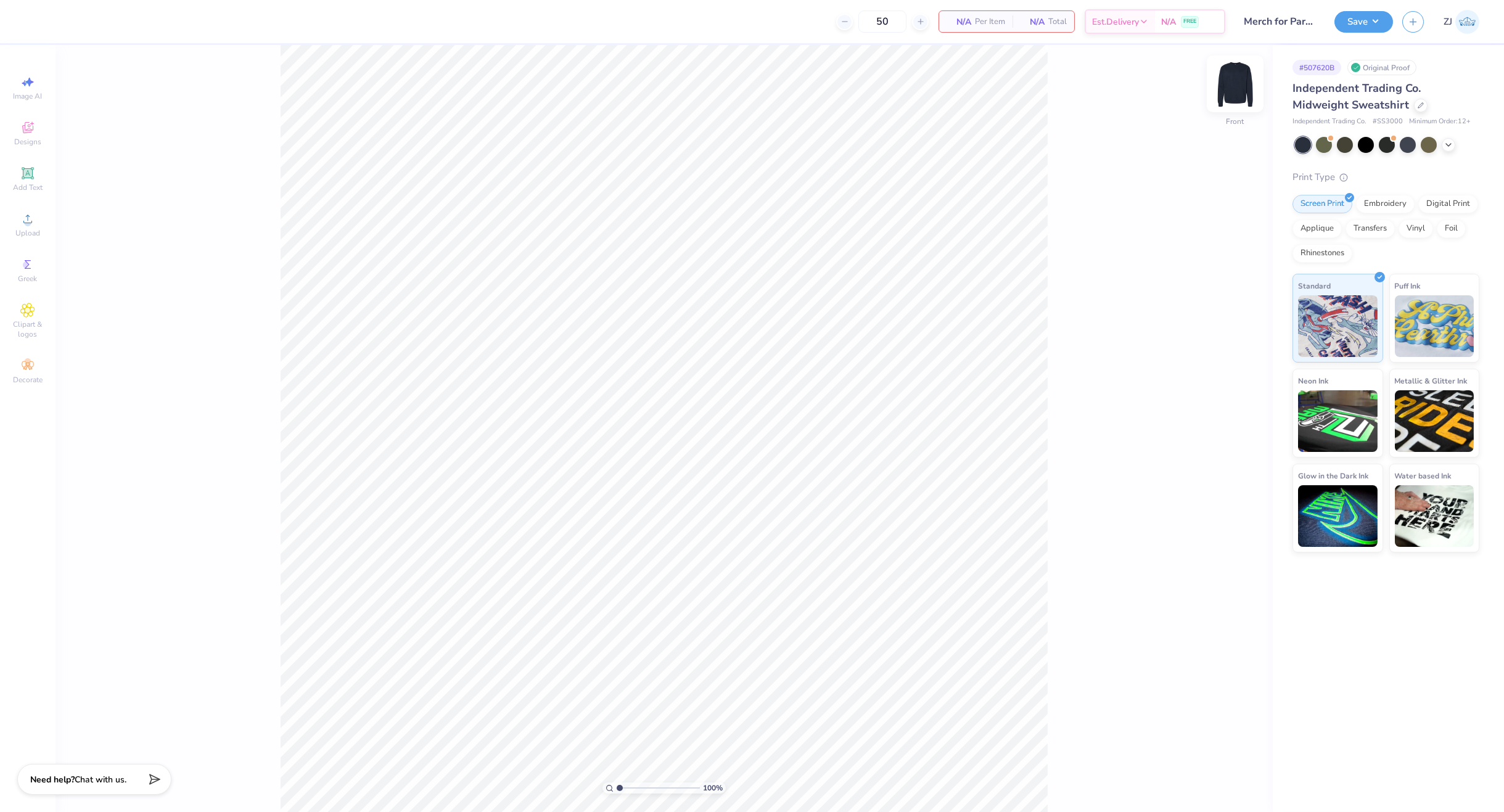
click at [1228, 79] on img at bounding box center [1235, 83] width 50 height 50
click at [1245, 83] on img at bounding box center [1235, 83] width 50 height 50
click at [1245, 83] on img at bounding box center [1235, 84] width 24 height 24
click at [1324, 148] on div at bounding box center [1324, 143] width 16 height 16
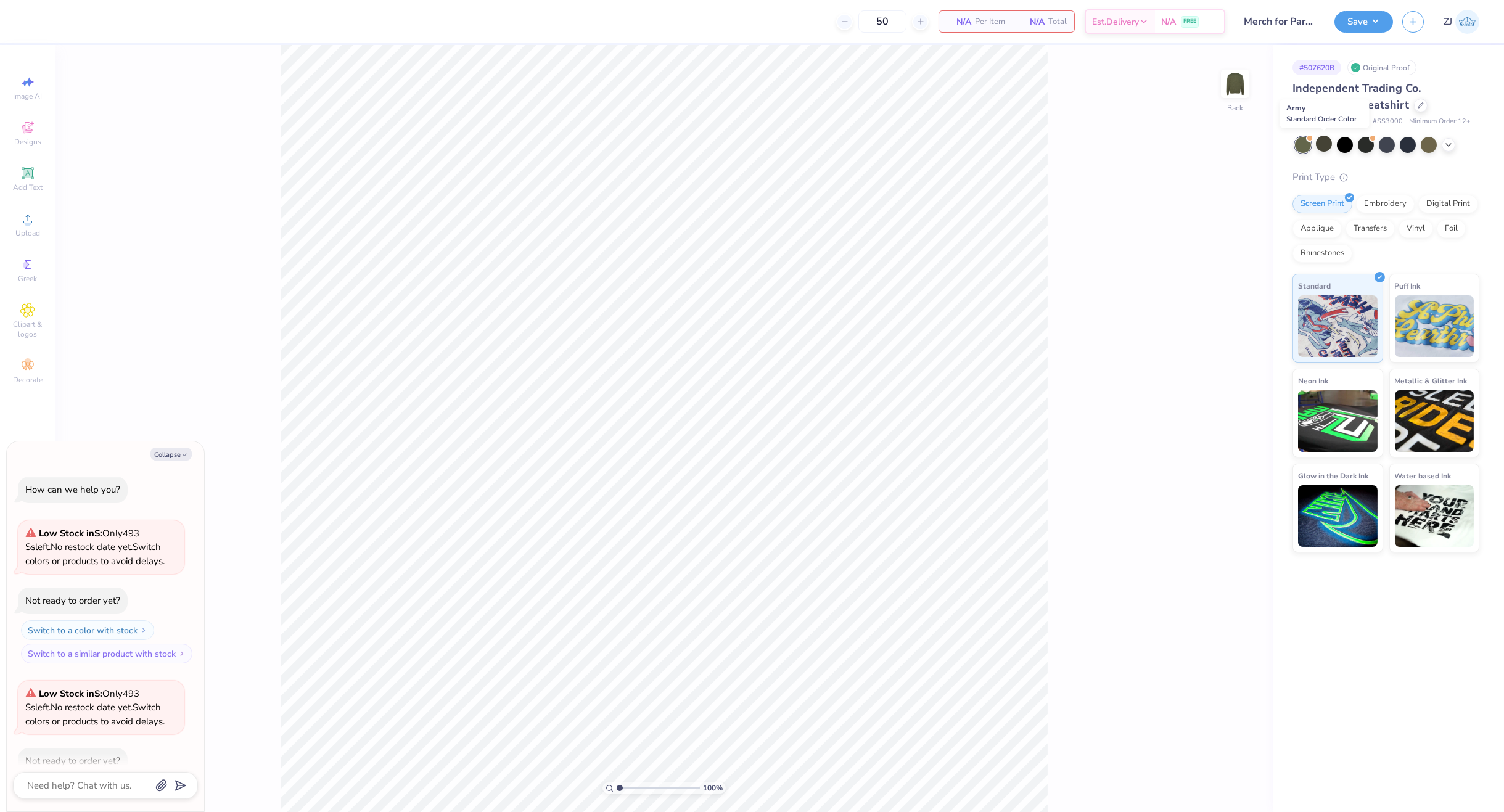
scroll to position [67, 0]
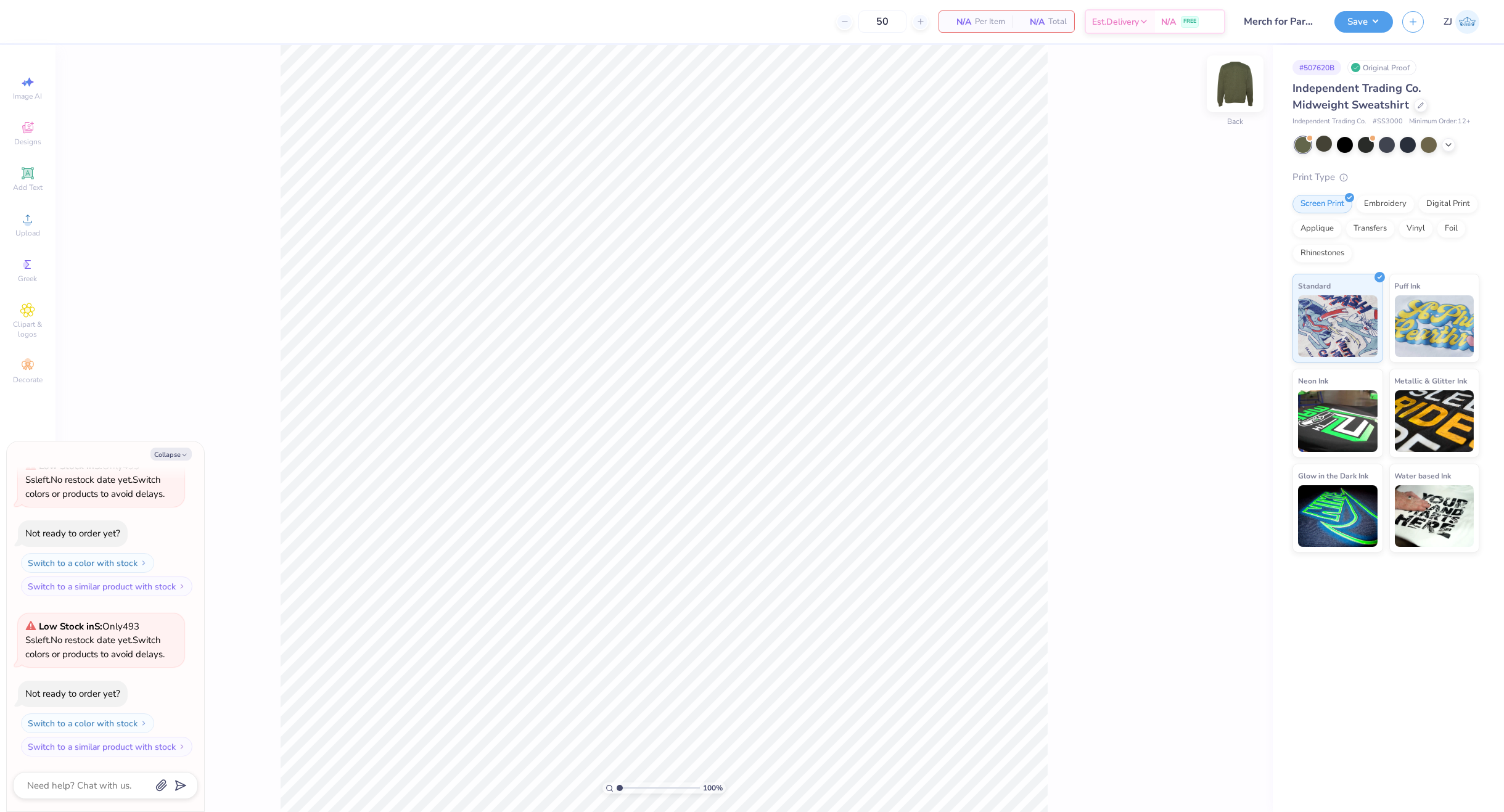
click at [1229, 92] on img at bounding box center [1235, 83] width 50 height 50
click at [1235, 83] on img at bounding box center [1235, 83] width 50 height 50
click at [1235, 82] on img at bounding box center [1235, 83] width 50 height 50
click at [1236, 96] on img at bounding box center [1235, 83] width 50 height 50
click at [1441, 142] on div at bounding box center [1448, 143] width 14 height 14
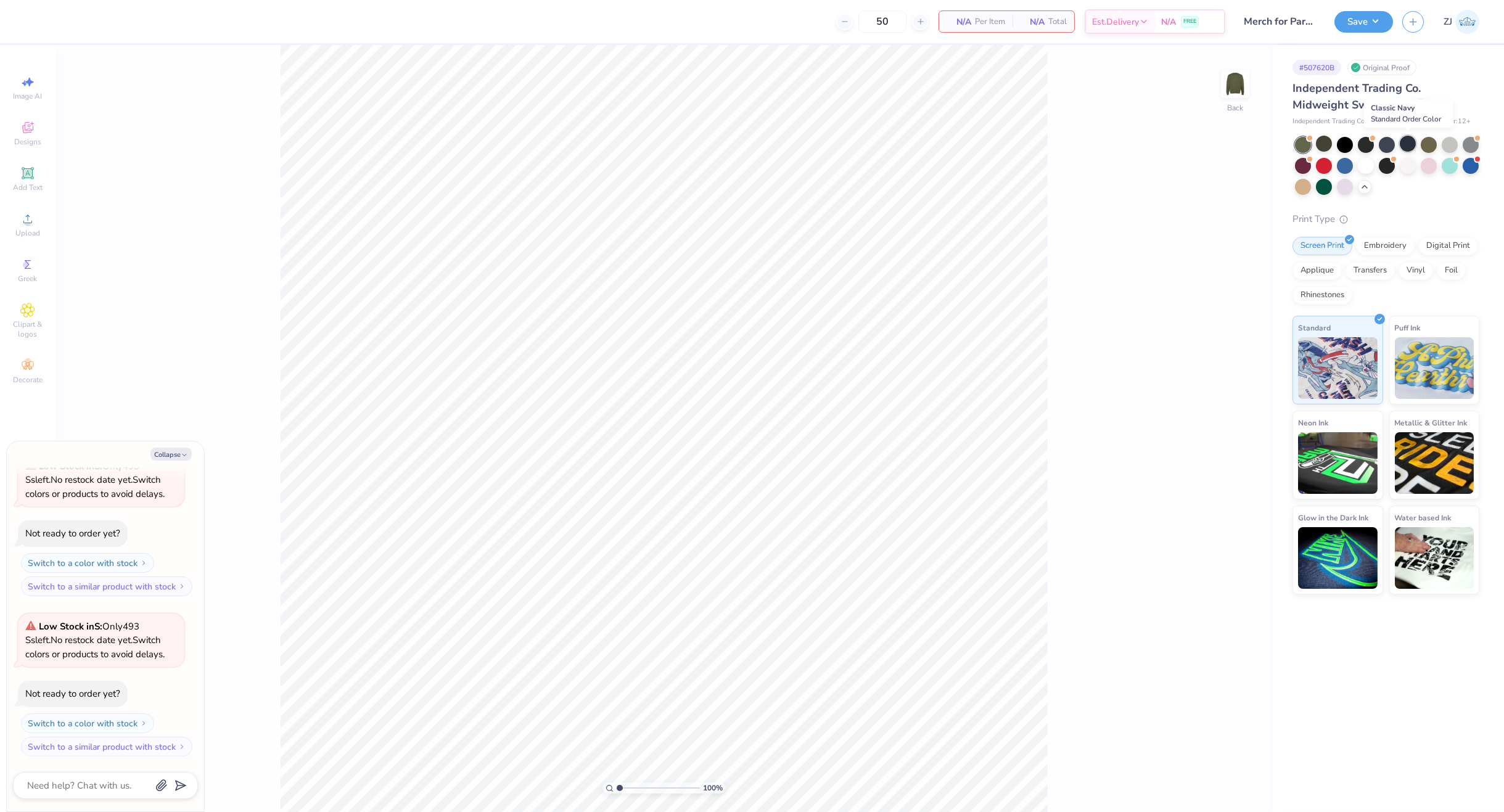
click at [1403, 147] on div at bounding box center [1407, 143] width 16 height 16
click at [1236, 84] on img at bounding box center [1235, 83] width 50 height 50
click at [1239, 85] on img at bounding box center [1235, 83] width 50 height 50
click at [1233, 84] on img at bounding box center [1235, 83] width 50 height 50
type textarea "x"
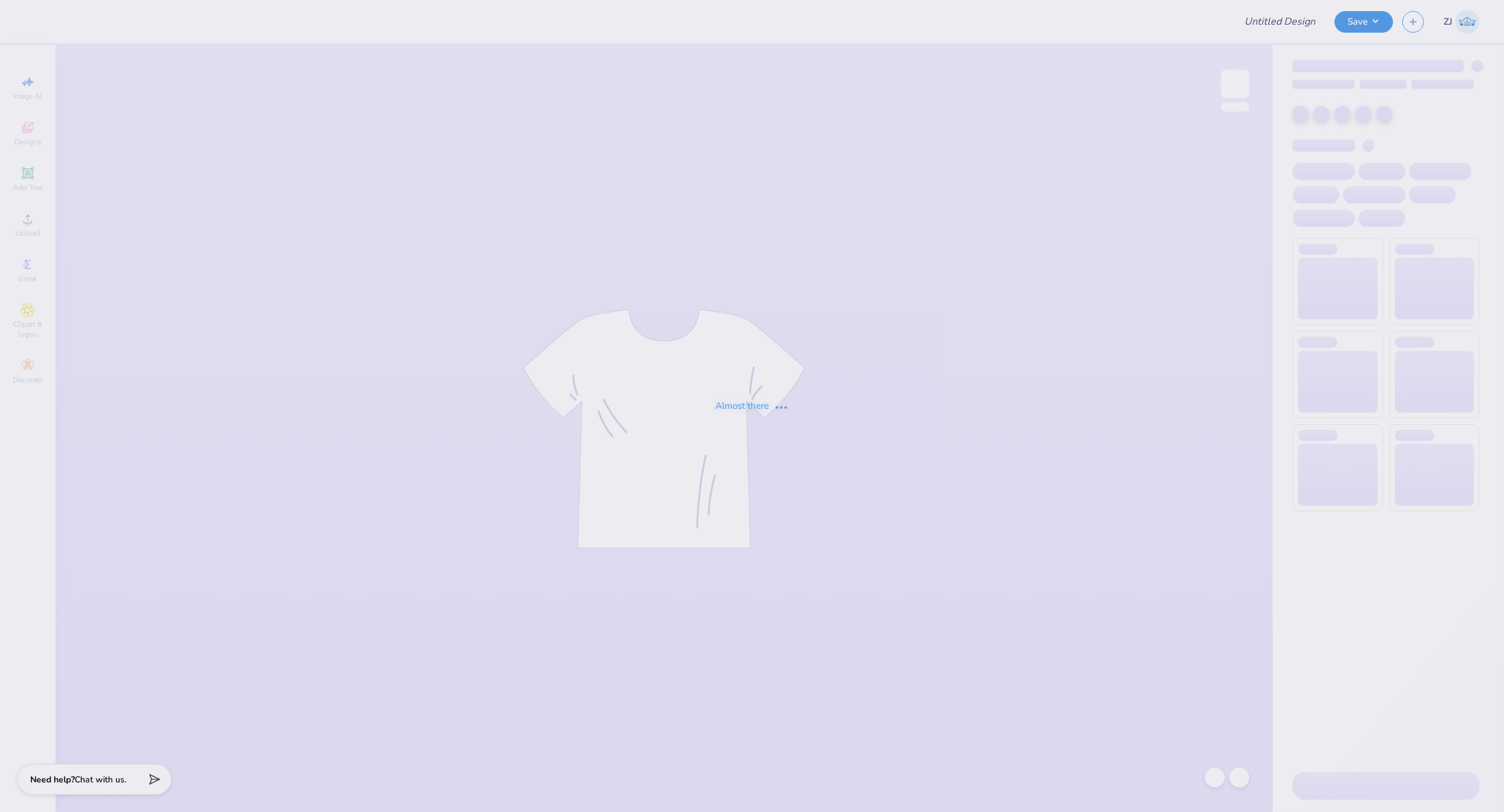
type input "Fiona O'reilly : The University of Virginia"
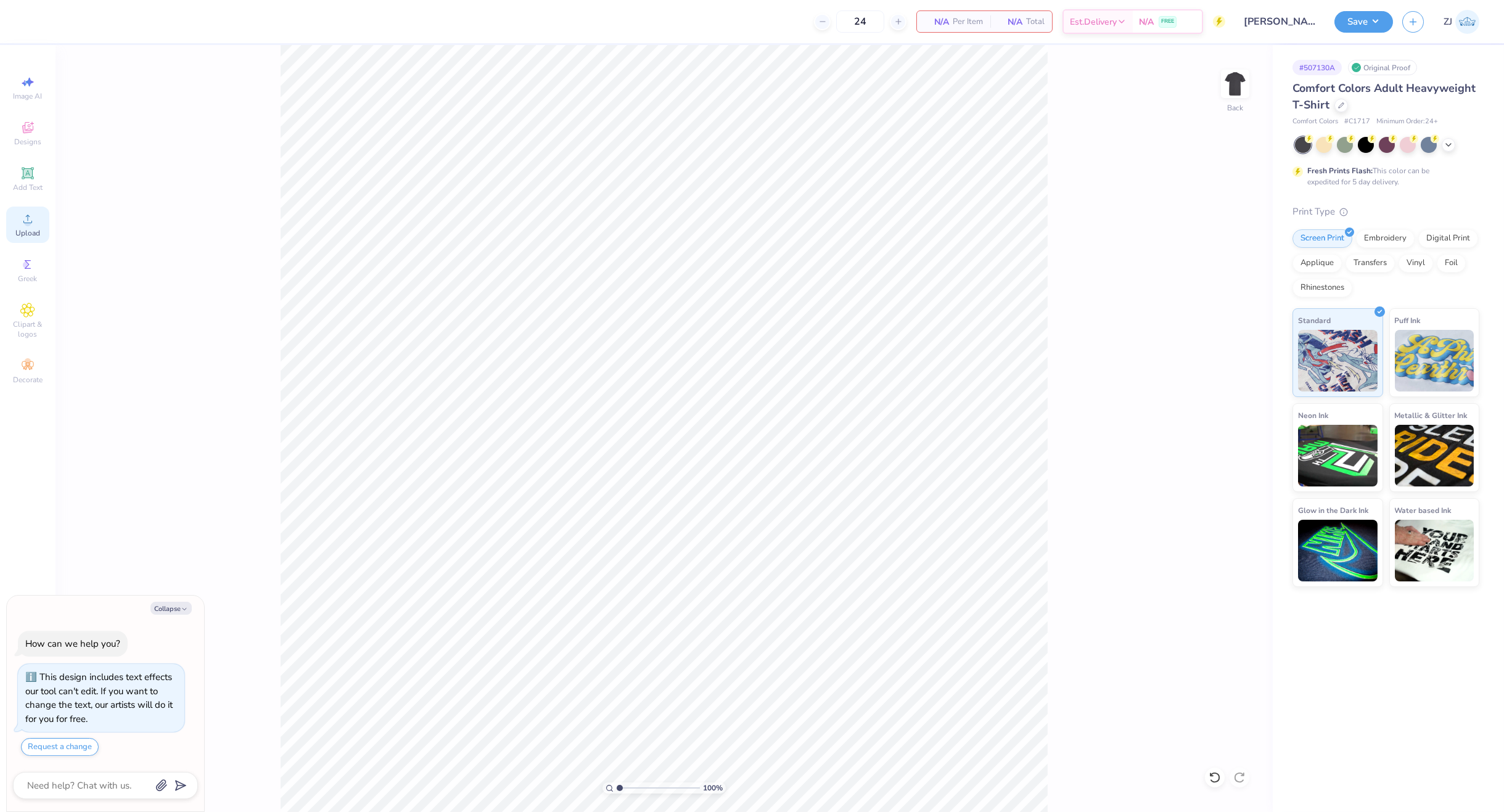
click at [29, 233] on span "Upload" at bounding box center [27, 233] width 24 height 10
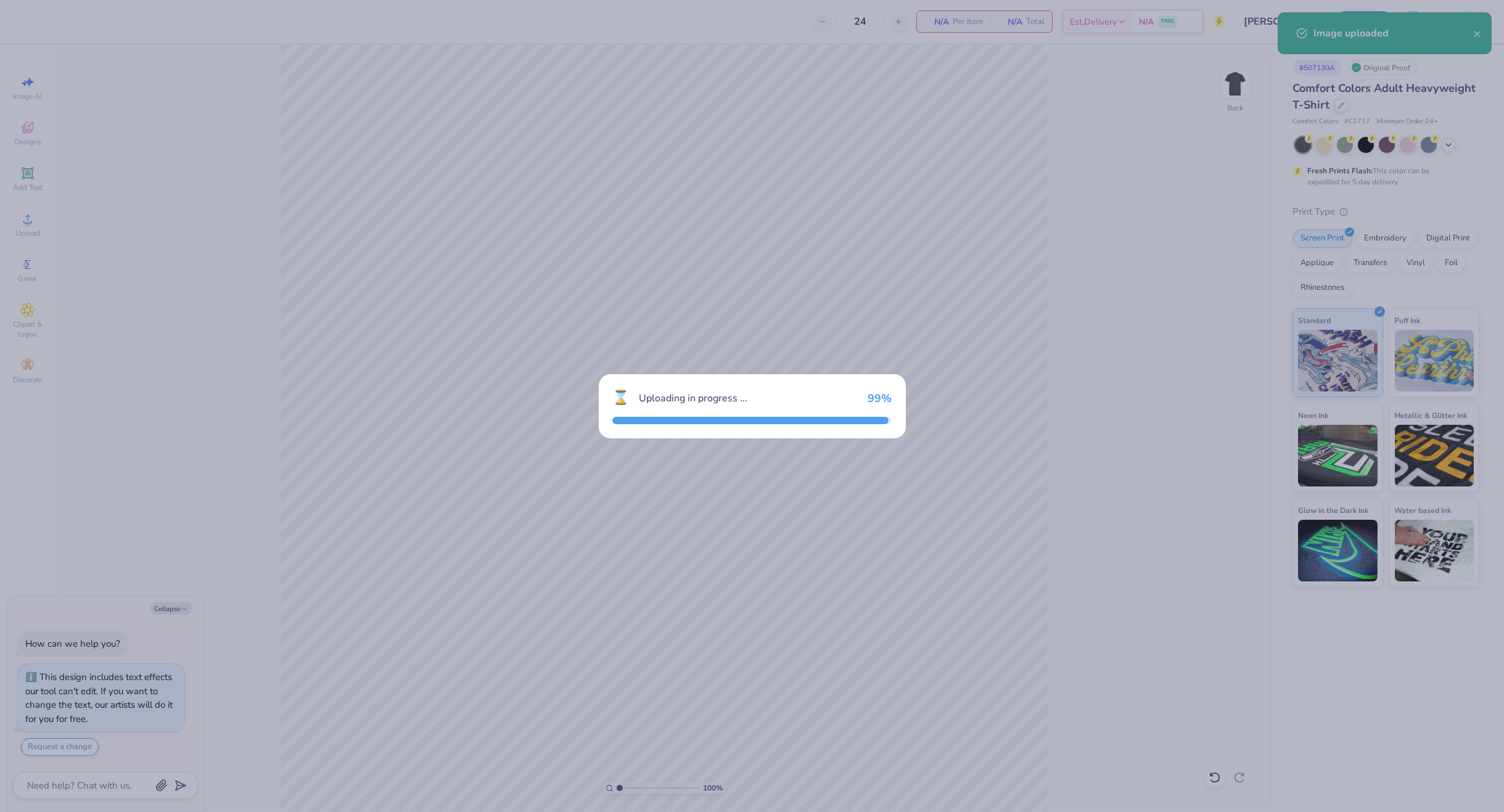
type textarea "x"
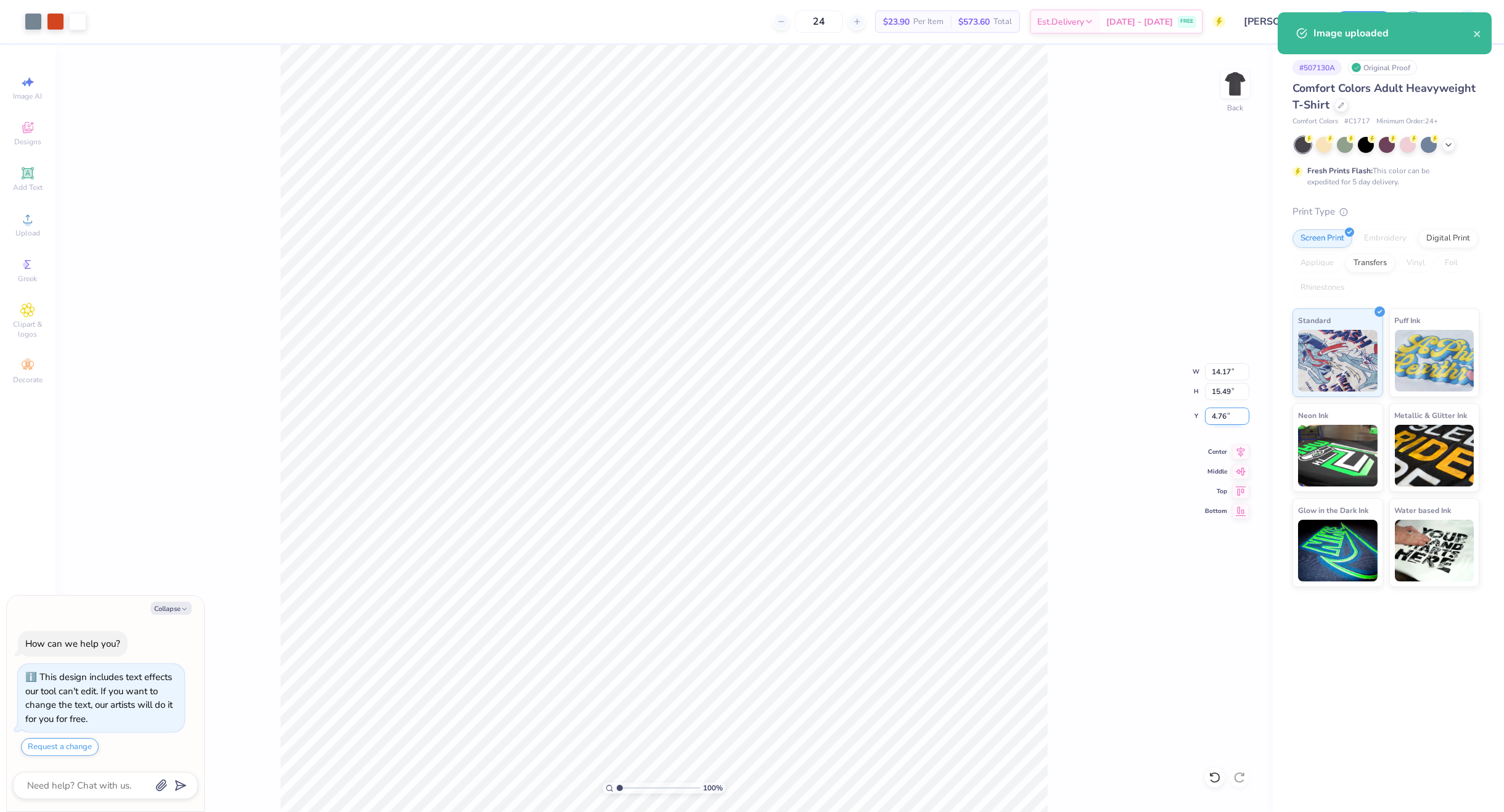
click at [1222, 423] on input "4.76" at bounding box center [1226, 416] width 44 height 17
click at [1224, 394] on input "15.49" at bounding box center [1226, 392] width 44 height 17
type input "13"
type textarea "x"
type input "11.90"
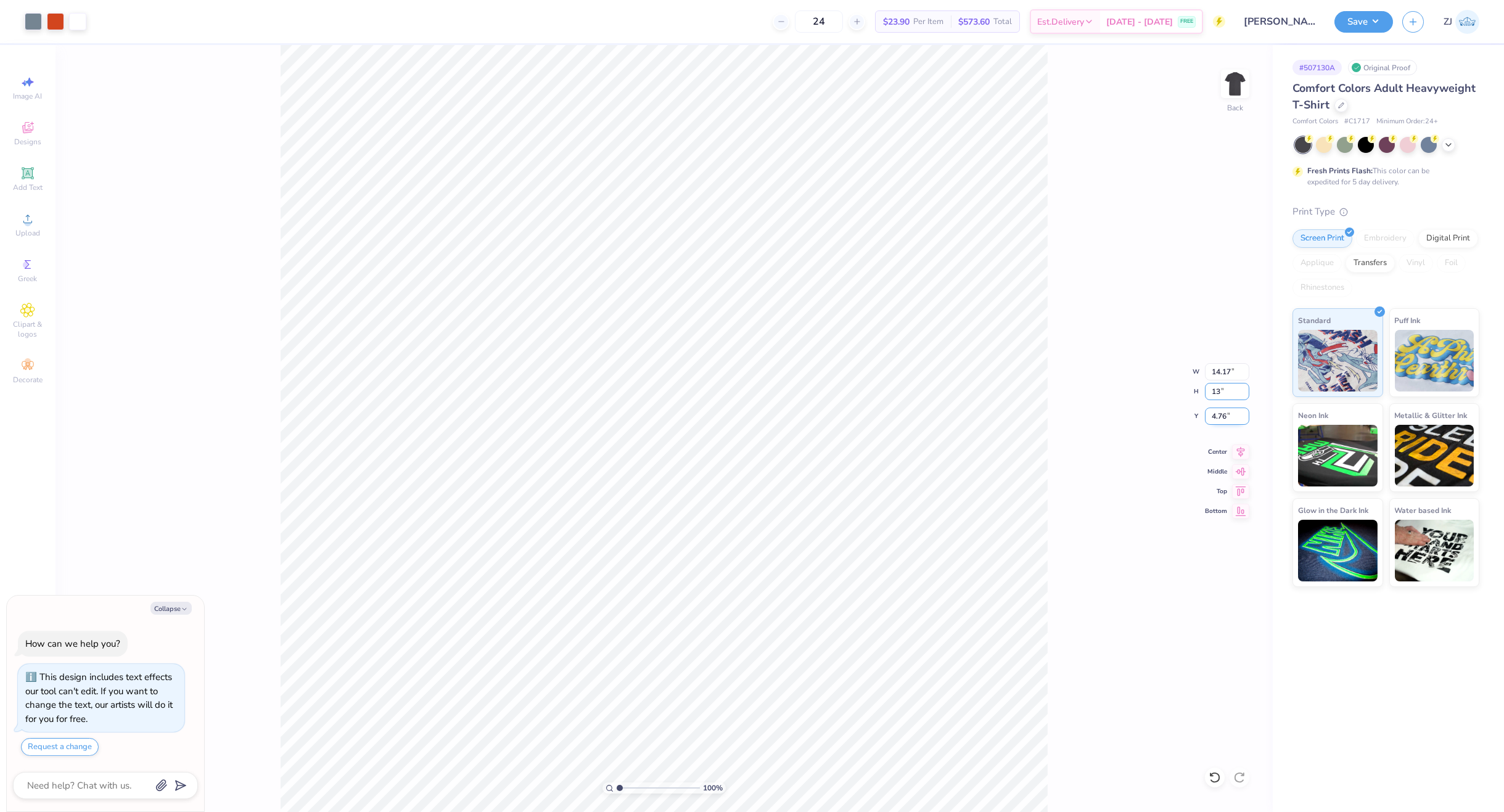
type input "13.00"
click at [1225, 418] on input "6.00" at bounding box center [1226, 416] width 44 height 17
type input "3"
click at [1269, 434] on div "100 % Back W 11.90 11.90 " H 13.00 13.00 " Y 3 6.00 " Center Middle Top Bottom" at bounding box center [664, 428] width 1217 height 767
type textarea "x"
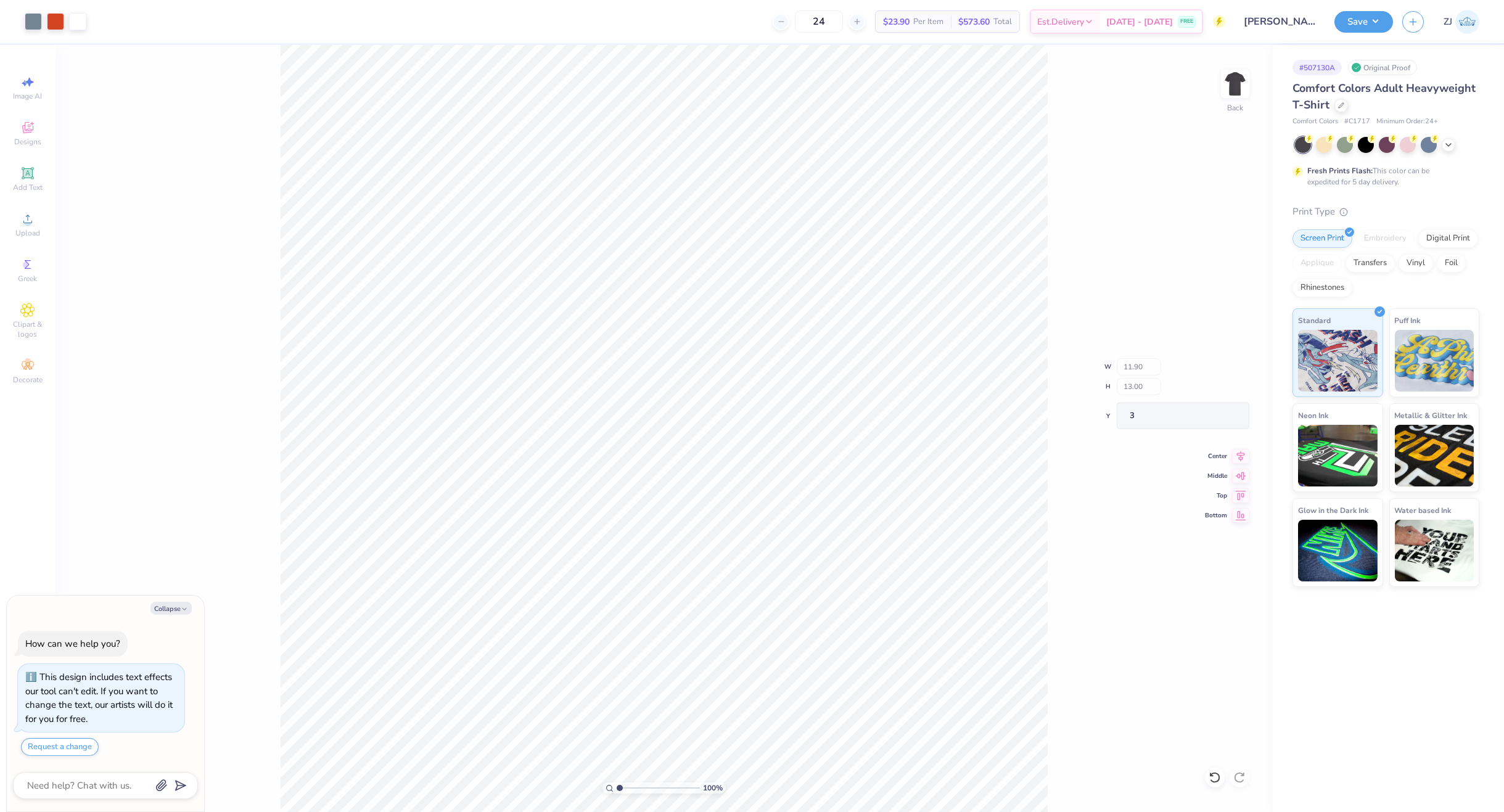
type input "3.00"
type textarea "x"
click at [1233, 421] on input "3.00" at bounding box center [1226, 416] width 44 height 17
type input "2.5"
type textarea "x"
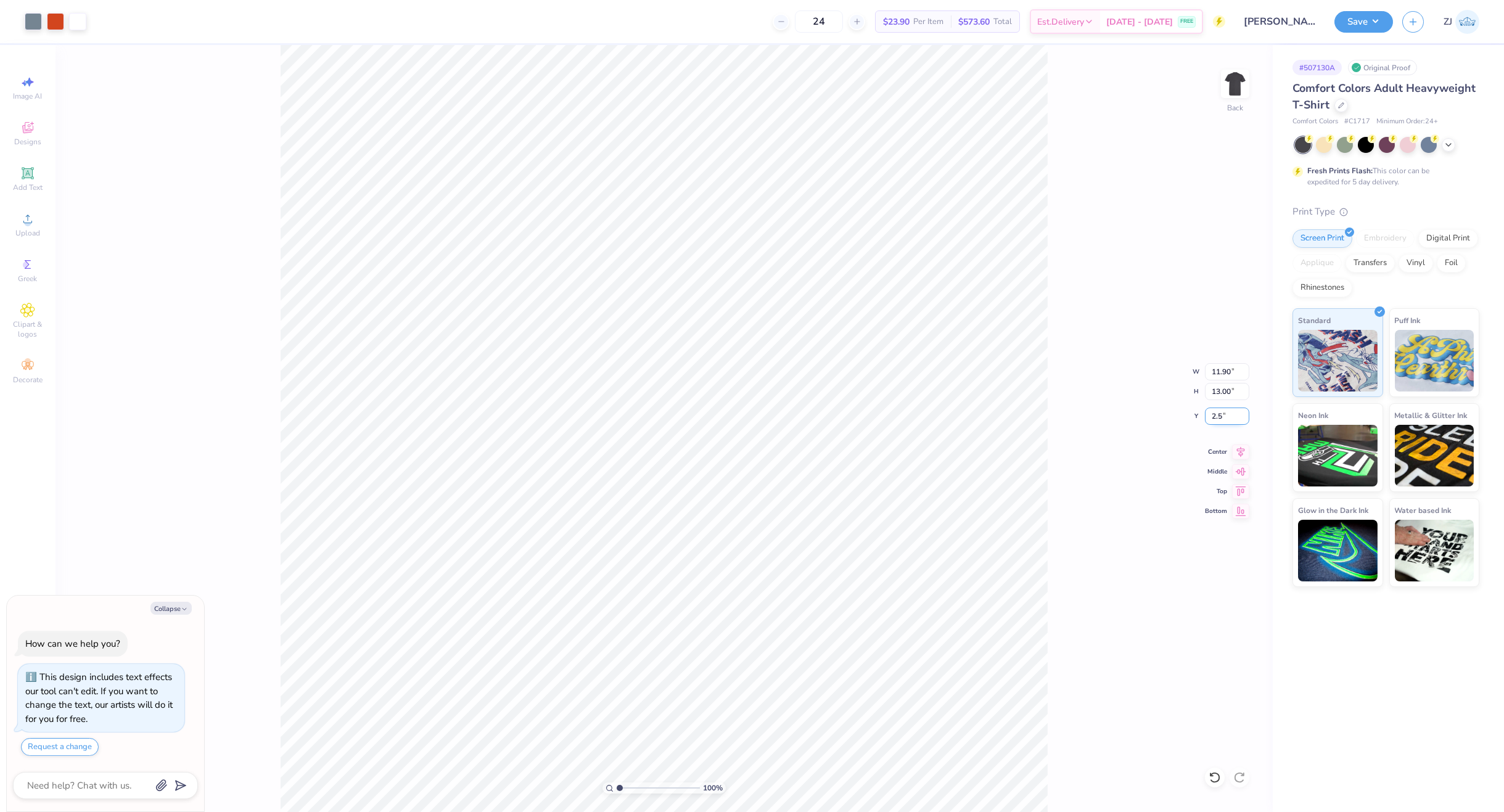
type input "2.50"
click at [1344, 24] on button "Save" at bounding box center [1363, 20] width 59 height 21
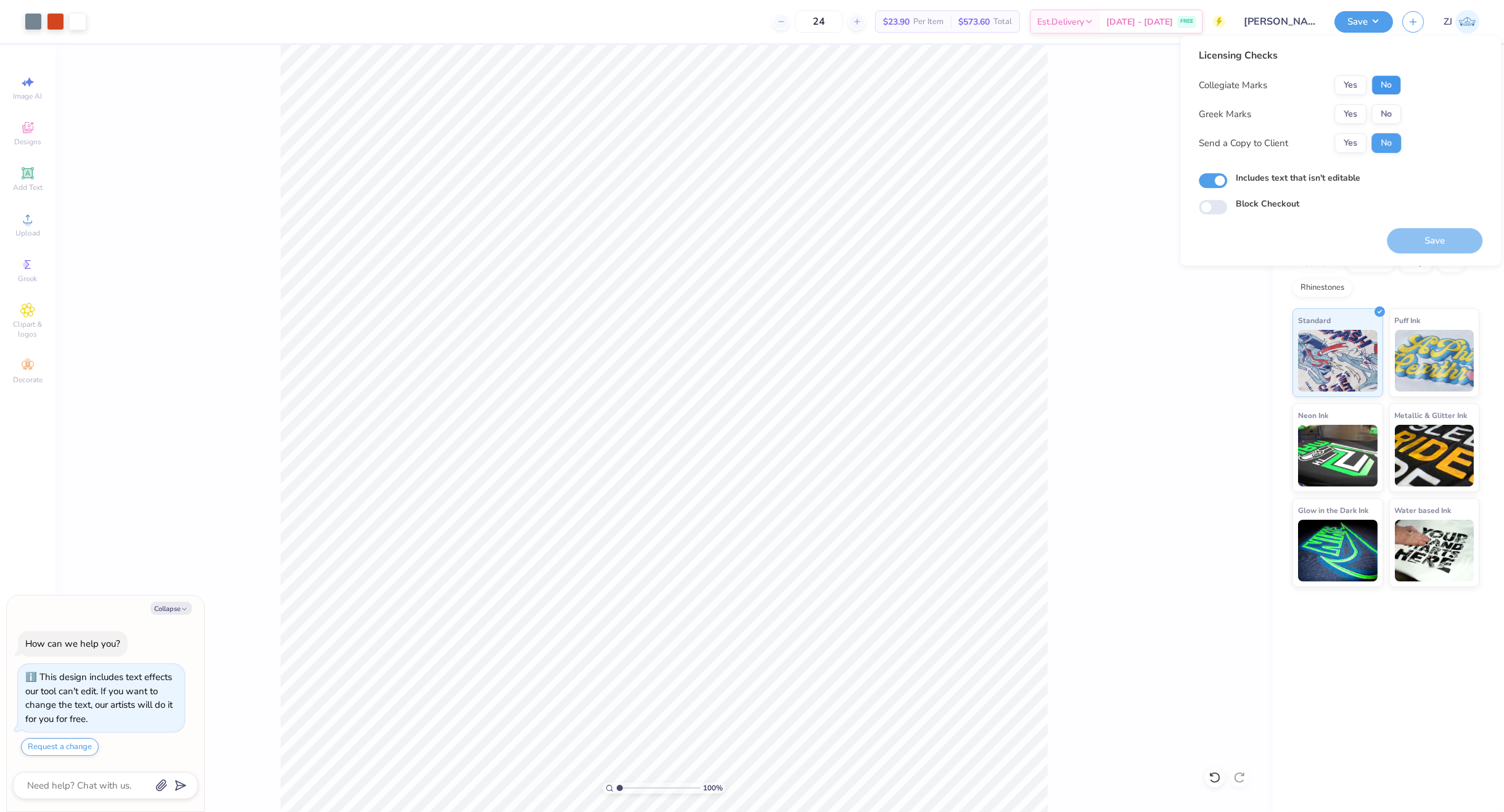
click at [1386, 78] on button "No" at bounding box center [1386, 84] width 30 height 20
click at [1390, 121] on button "No" at bounding box center [1386, 113] width 30 height 20
click at [1450, 236] on button "Save" at bounding box center [1435, 240] width 95 height 25
type textarea "x"
